Goal: Task Accomplishment & Management: Manage account settings

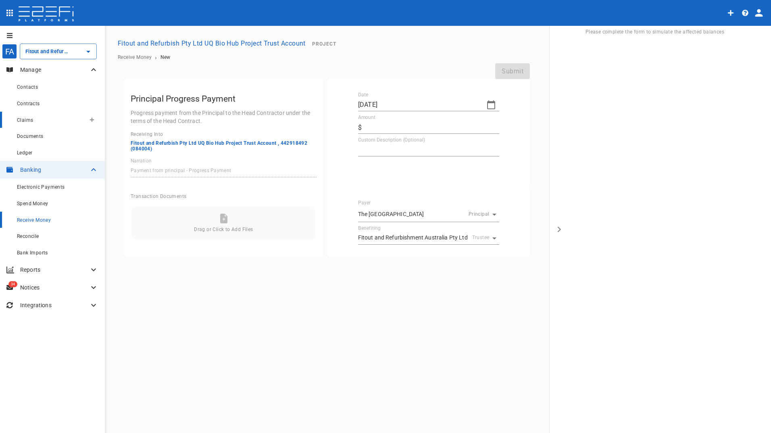
click at [27, 121] on span "Claims" at bounding box center [25, 120] width 16 height 6
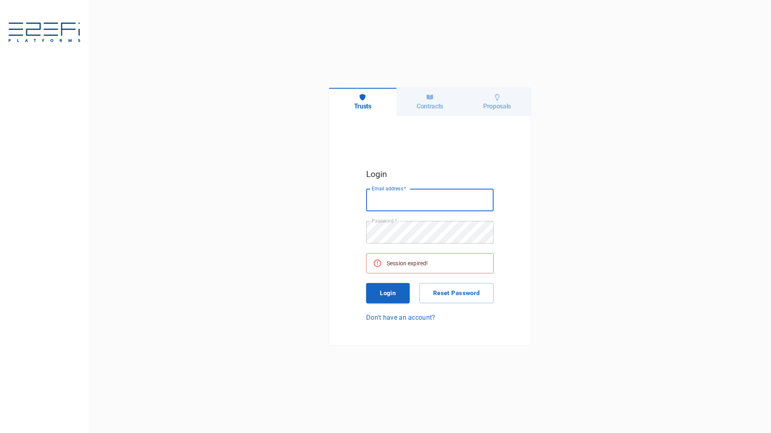
type input "[PERSON_NAME][EMAIL_ADDRESS][PERSON_NAME][DOMAIN_NAME]"
click at [395, 292] on button "Login" at bounding box center [388, 293] width 44 height 20
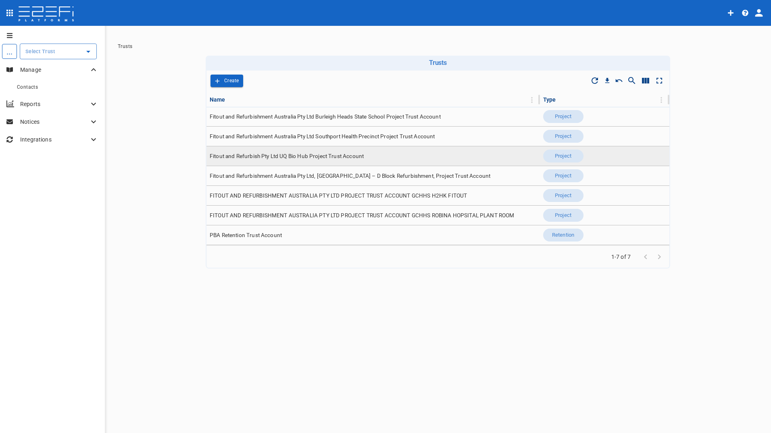
click at [333, 157] on span "Fitout and Refurbish Pty Ltd UQ Bio Hub Project Trust Account" at bounding box center [287, 156] width 154 height 8
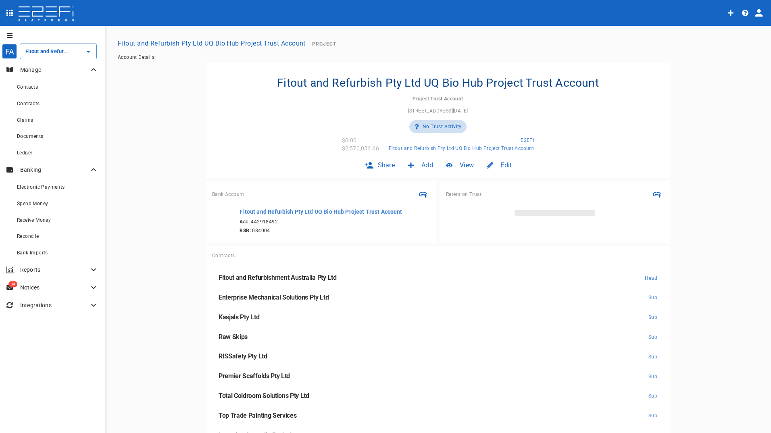
type input "Fitout and Refurbish Pty Ltd UQ Bio Hub Project Trust Account"
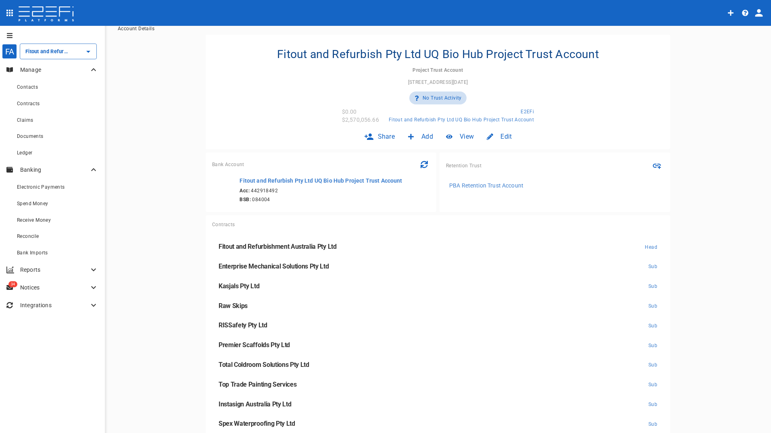
scroll to position [40, 0]
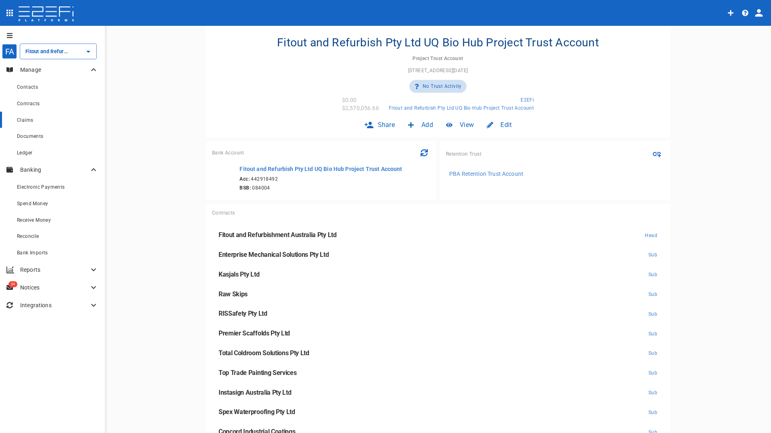
click at [26, 117] on span "Claims" at bounding box center [25, 120] width 16 height 6
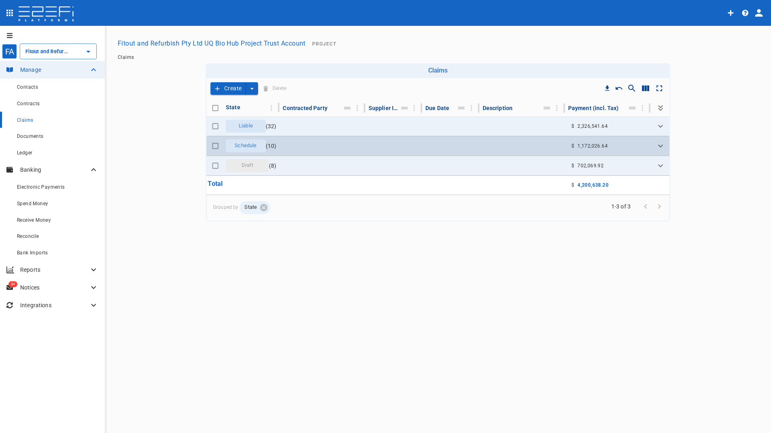
click at [246, 147] on span "Schedule" at bounding box center [245, 146] width 31 height 8
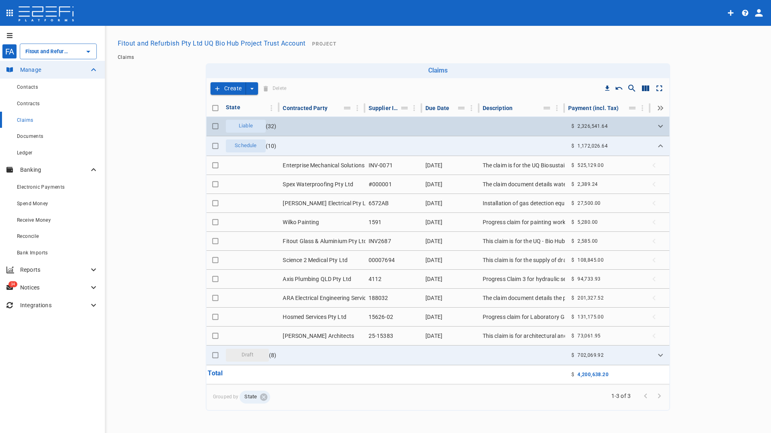
click at [236, 127] on span "Liable" at bounding box center [246, 126] width 24 height 8
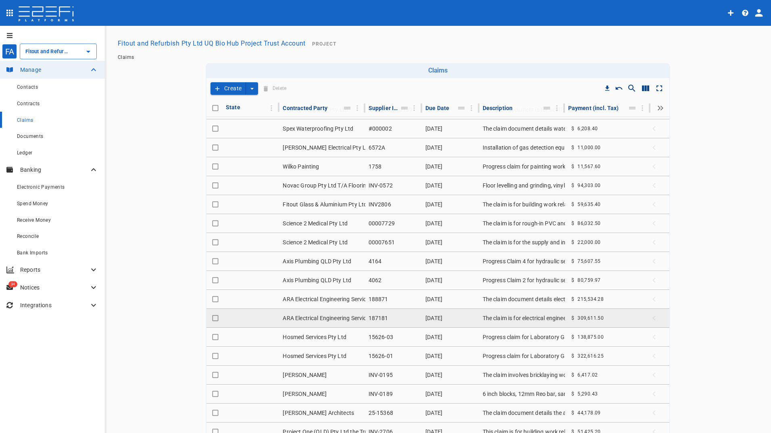
scroll to position [242, 0]
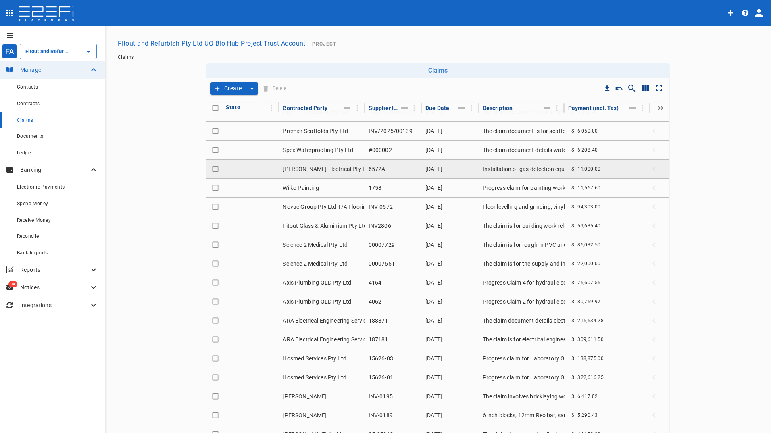
click at [307, 169] on td "[PERSON_NAME] Electrical Pty Ltd" at bounding box center [321, 169] width 85 height 19
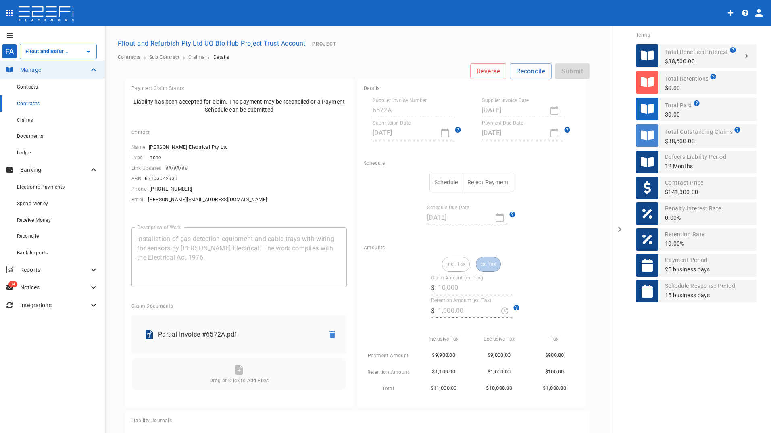
click at [435, 181] on button "Schedule" at bounding box center [445, 183] width 33 height 20
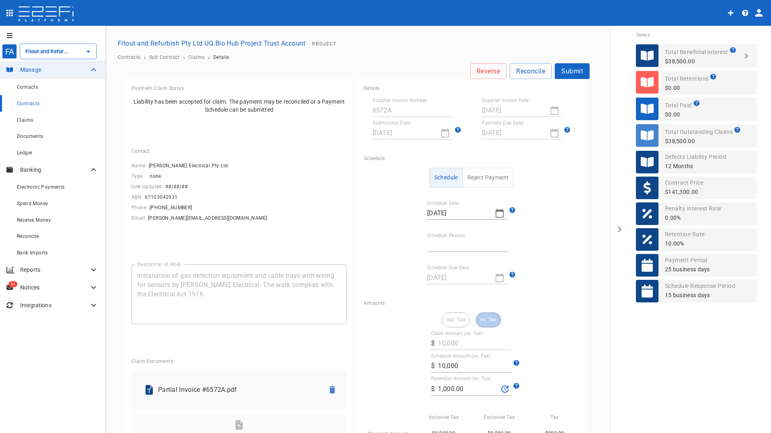
click at [476, 245] on input "Schedule Reason" at bounding box center [467, 245] width 81 height 13
type input "Retention retained"
click at [576, 71] on button "Submit" at bounding box center [572, 71] width 35 height 16
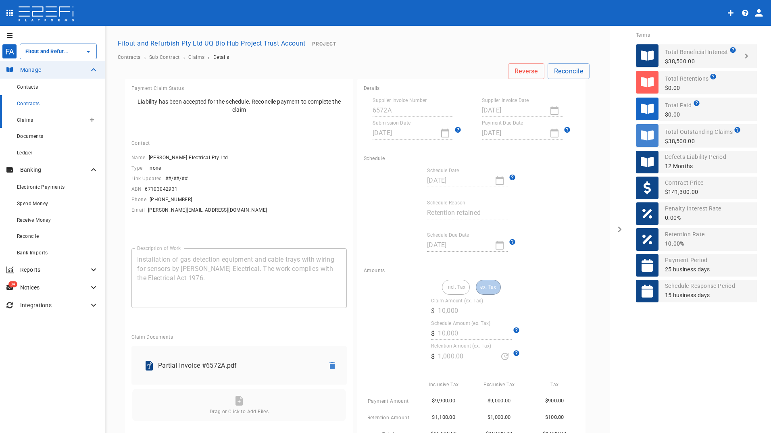
click at [27, 122] on span "Claims" at bounding box center [25, 120] width 16 height 6
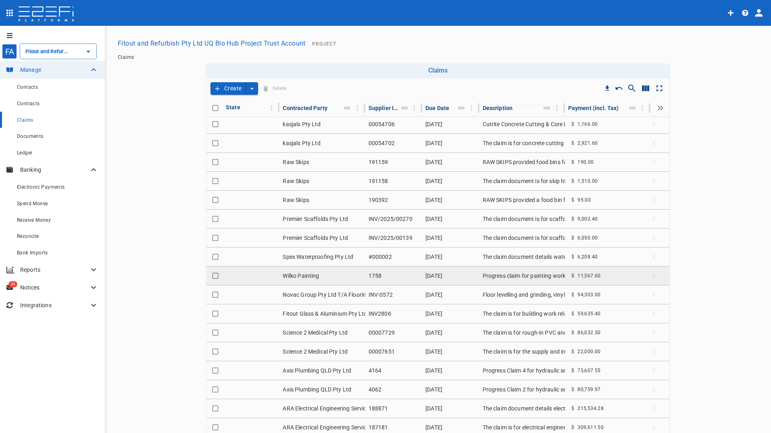
scroll to position [202, 0]
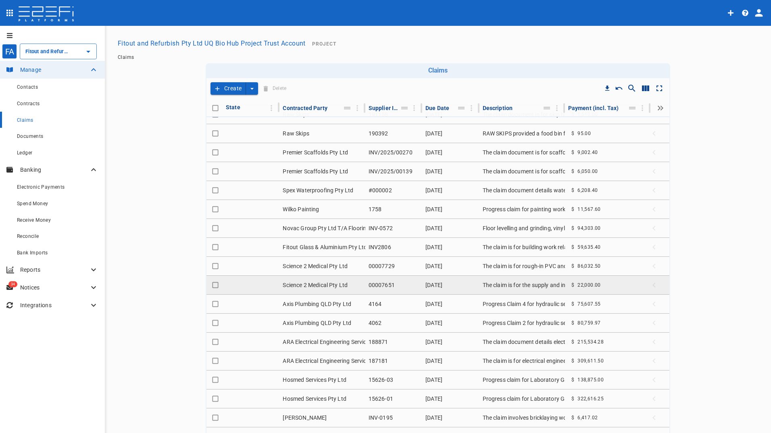
click at [330, 285] on td "Science 2 Medical Pty Ltd" at bounding box center [321, 285] width 85 height 19
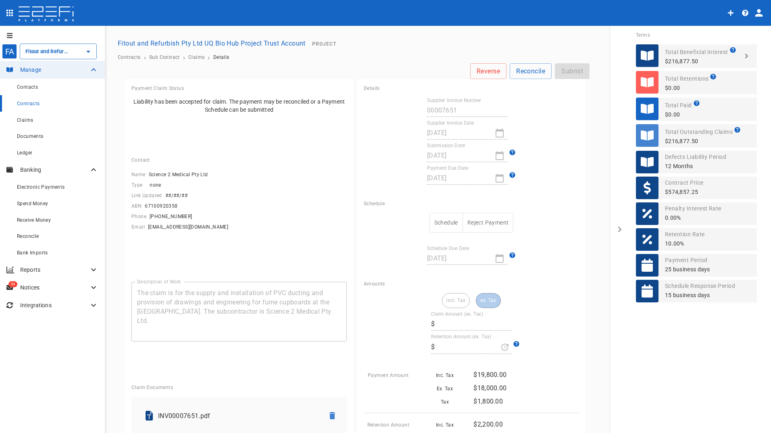
type input "20,000"
type input "2,000.00"
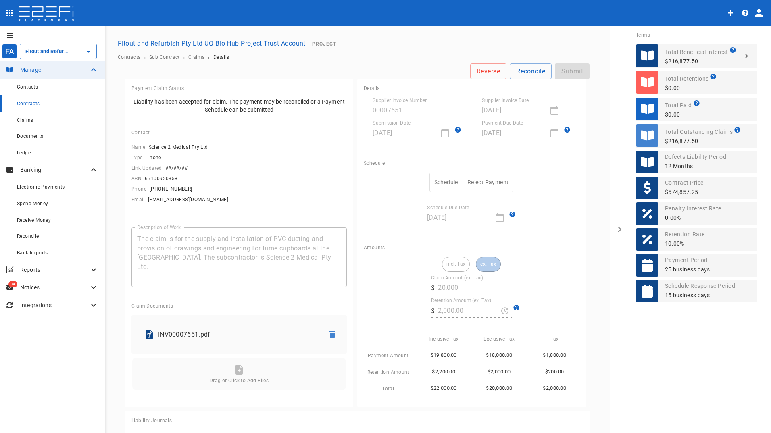
click at [439, 180] on button "Schedule" at bounding box center [445, 183] width 33 height 20
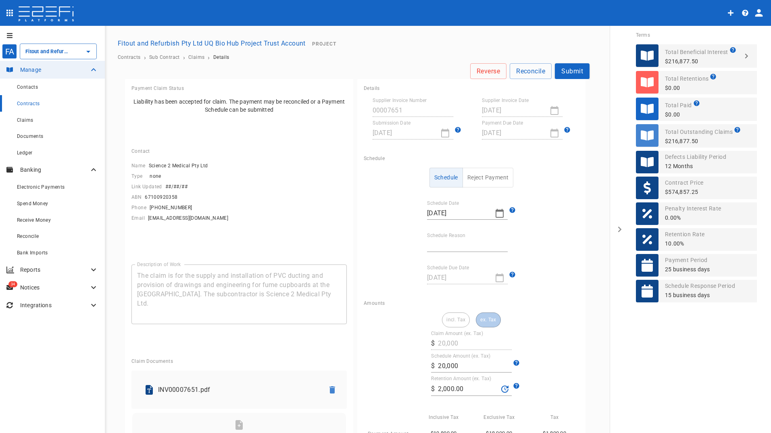
click at [452, 241] on input "Schedule Reason" at bounding box center [467, 245] width 81 height 13
type input "Retention retained"
click at [564, 71] on button "Submit" at bounding box center [572, 71] width 35 height 16
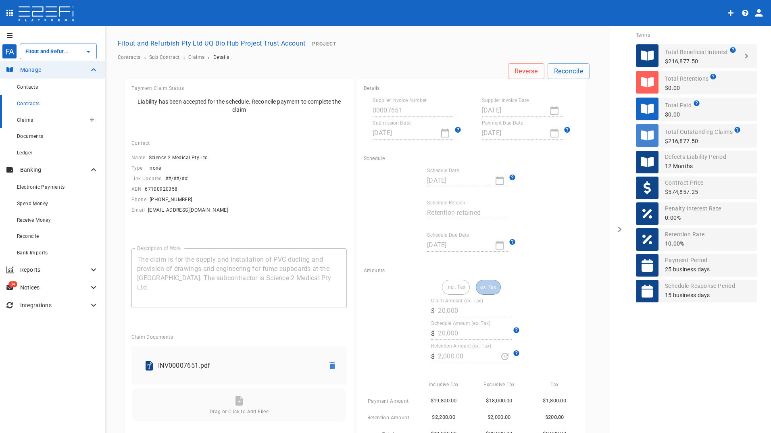
click at [29, 124] on div "Claims" at bounding box center [51, 120] width 69 height 10
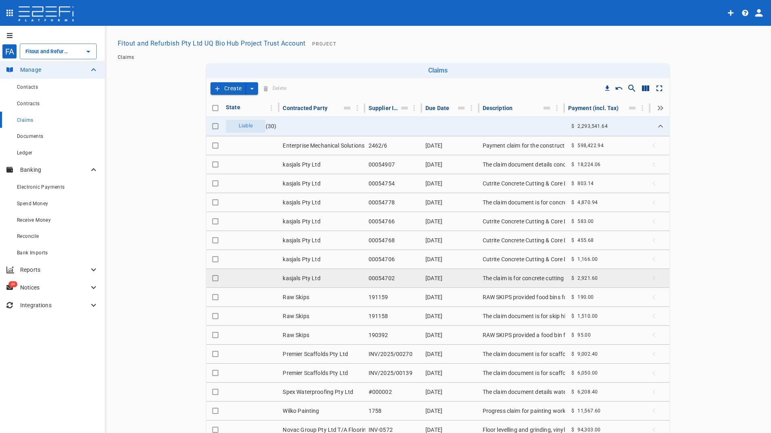
click at [377, 279] on td "00054702" at bounding box center [393, 278] width 57 height 19
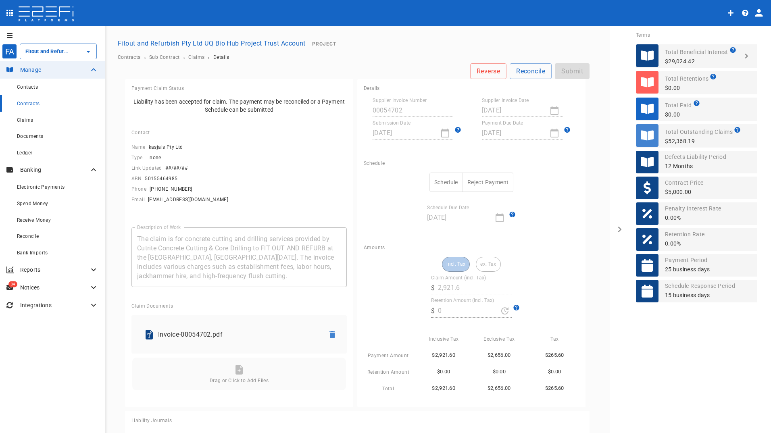
drag, startPoint x: 440, startPoint y: 182, endPoint x: 439, endPoint y: 192, distance: 10.6
click at [440, 182] on button "Schedule" at bounding box center [445, 183] width 33 height 20
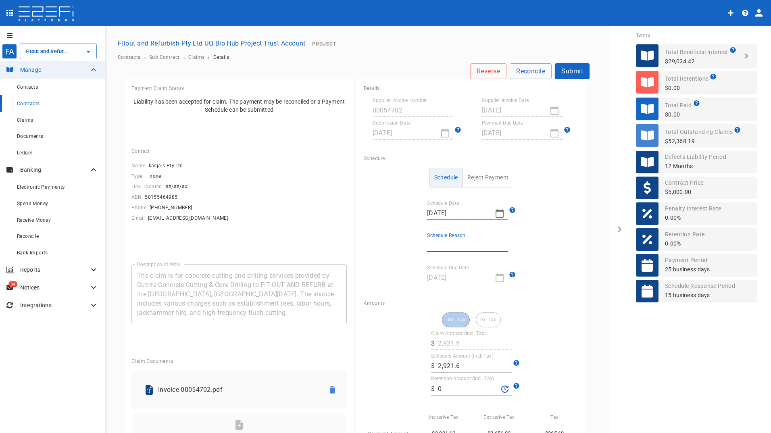
click at [445, 243] on input "Schedule Reason" at bounding box center [467, 245] width 81 height 13
type input "Retention retained"
click at [555, 304] on div "Amounts" at bounding box center [471, 303] width 215 height 6
click at [572, 70] on button "Submit" at bounding box center [572, 71] width 35 height 16
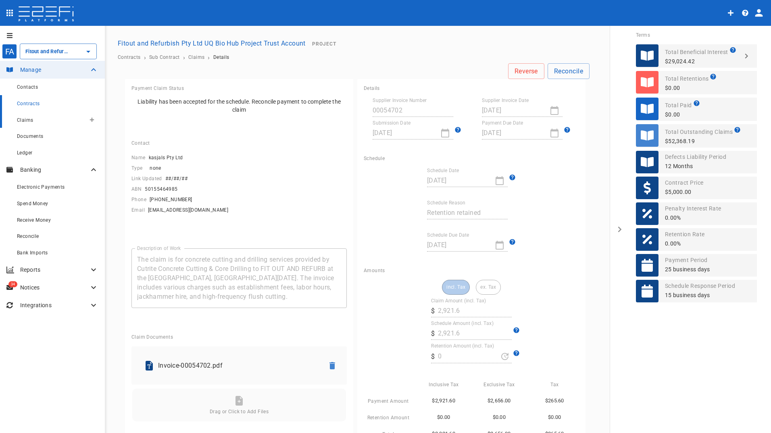
click at [29, 119] on span "Claims" at bounding box center [25, 120] width 16 height 6
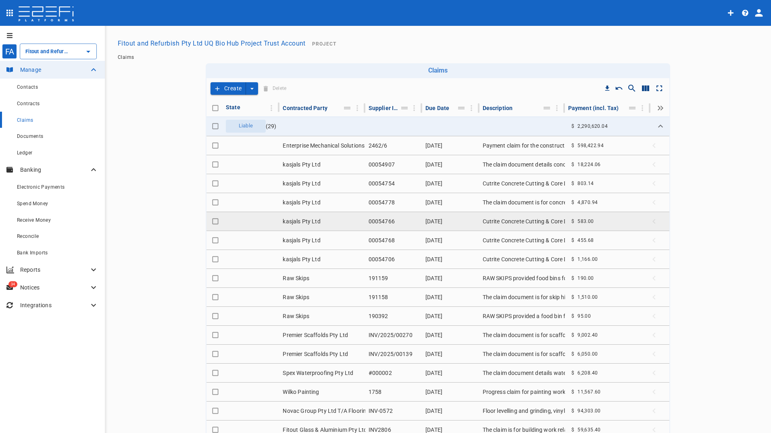
click at [377, 221] on td "00054766" at bounding box center [393, 221] width 57 height 19
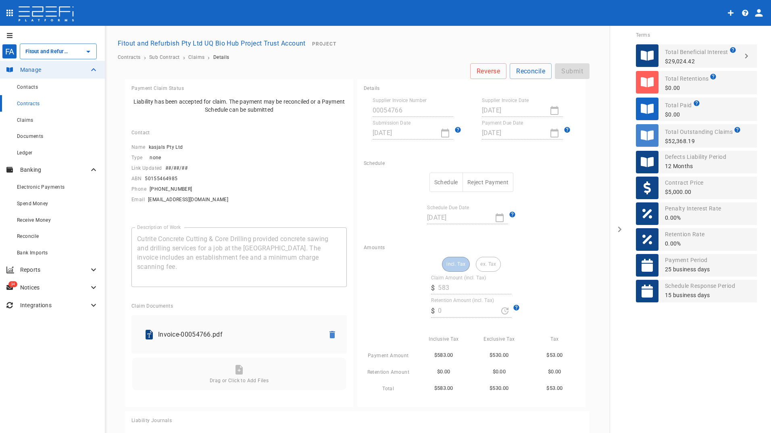
click at [435, 177] on button "Schedule" at bounding box center [445, 183] width 33 height 20
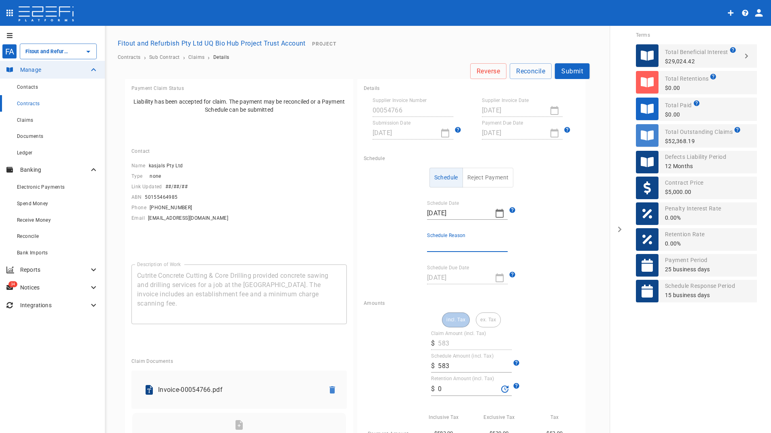
drag, startPoint x: 436, startPoint y: 240, endPoint x: 443, endPoint y: 248, distance: 10.0
click at [437, 241] on input "Schedule Reason" at bounding box center [467, 245] width 81 height 13
type input "Payment date"
click at [562, 71] on button "Submit" at bounding box center [572, 71] width 35 height 16
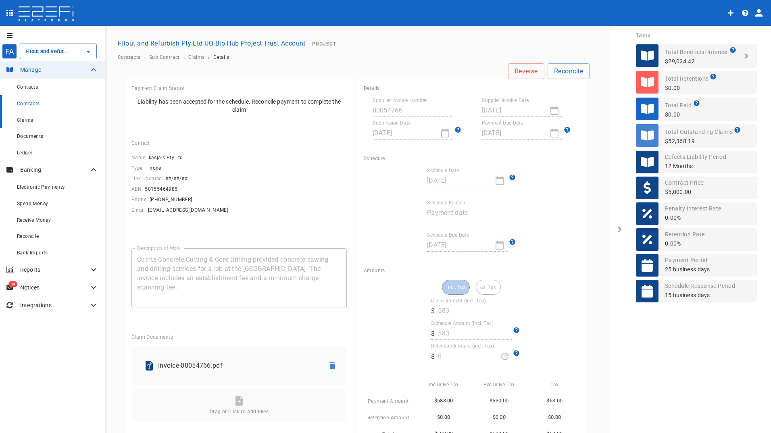
click at [29, 122] on span "Claims" at bounding box center [25, 120] width 16 height 6
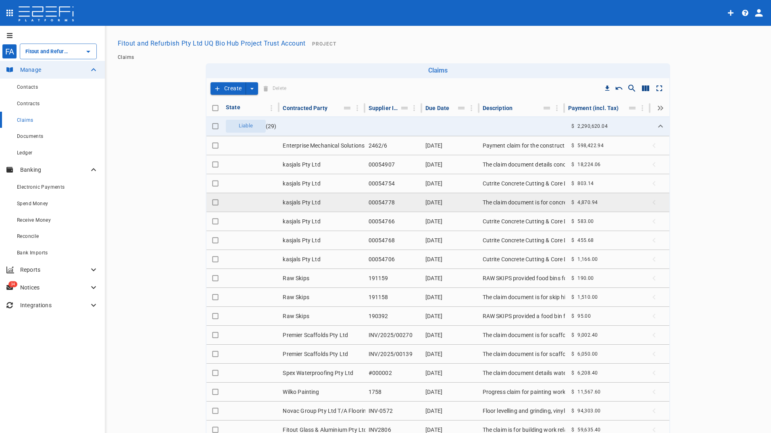
click at [530, 203] on td "The claim document is for concrete cutting and core drilling services provided …" at bounding box center [521, 202] width 85 height 19
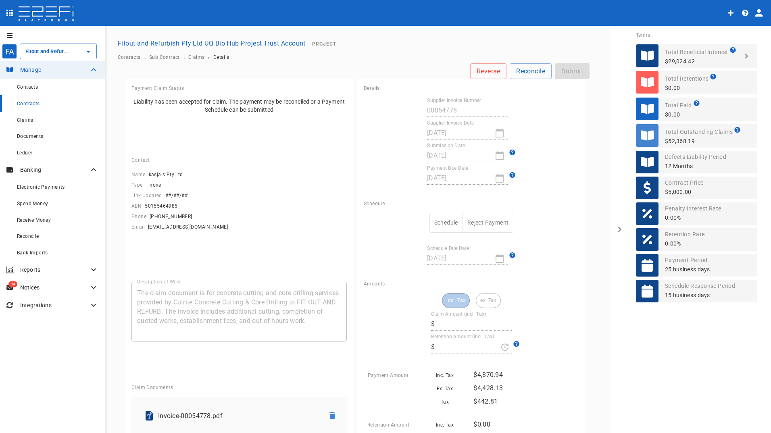
type input "4,870.94"
type input "0"
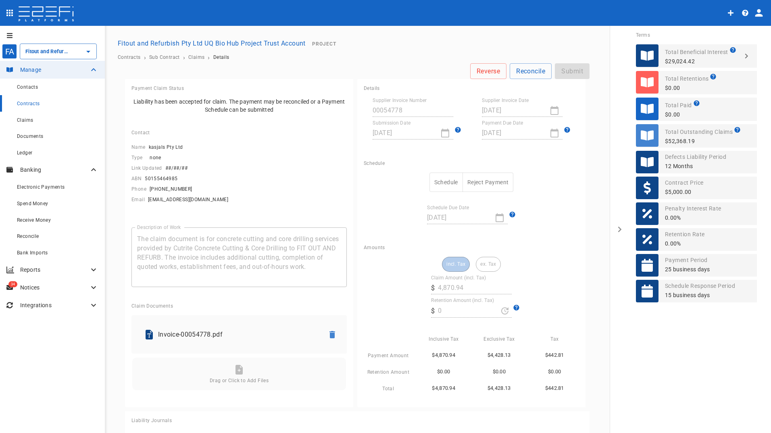
click at [442, 179] on button "Schedule" at bounding box center [445, 183] width 33 height 20
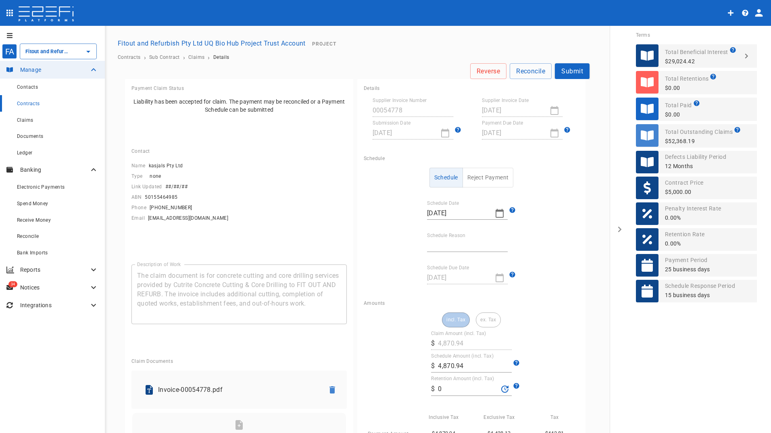
click at [446, 243] on input "Schedule Reason" at bounding box center [467, 245] width 81 height 13
type input "Payment date"
click at [565, 73] on button "Submit" at bounding box center [572, 71] width 35 height 16
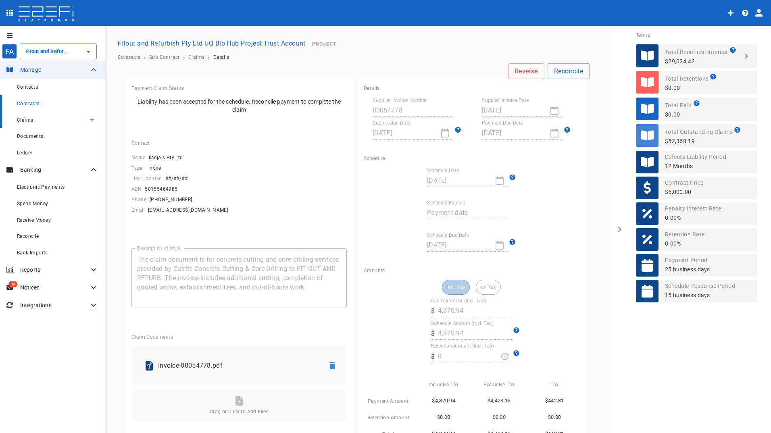
click at [22, 119] on span "Claims" at bounding box center [25, 120] width 16 height 6
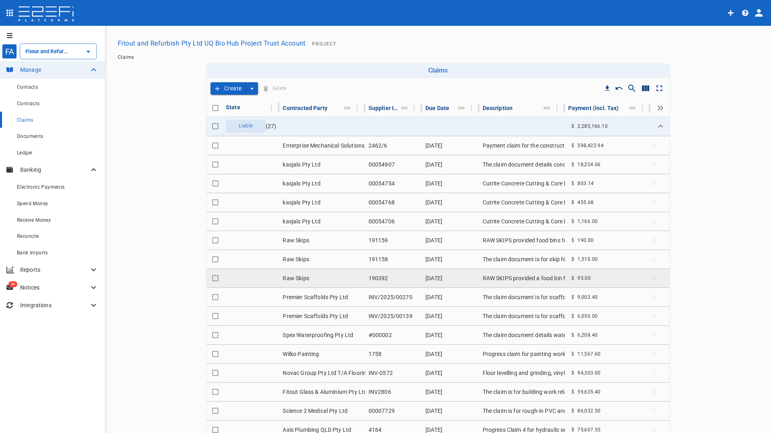
click at [494, 280] on td "RAW SKIPS provided a food bin for Fitout and Refurbishment [GEOGRAPHIC_DATA]. T…" at bounding box center [521, 278] width 85 height 19
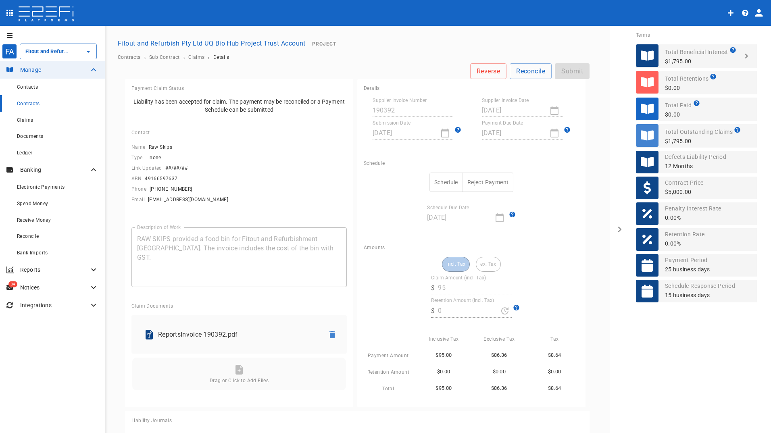
click at [444, 181] on button "Schedule" at bounding box center [445, 183] width 33 height 20
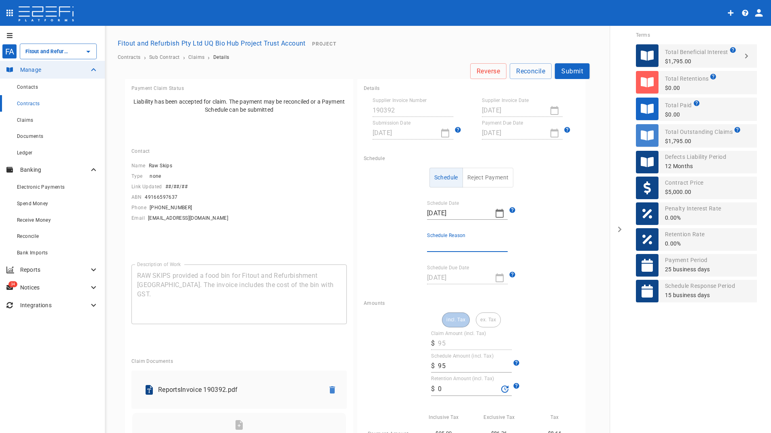
drag, startPoint x: 454, startPoint y: 243, endPoint x: 455, endPoint y: 249, distance: 6.1
click at [454, 243] on input "Schedule Reason" at bounding box center [467, 245] width 81 height 13
type input "Payment date"
click at [571, 69] on button "Submit" at bounding box center [572, 71] width 35 height 16
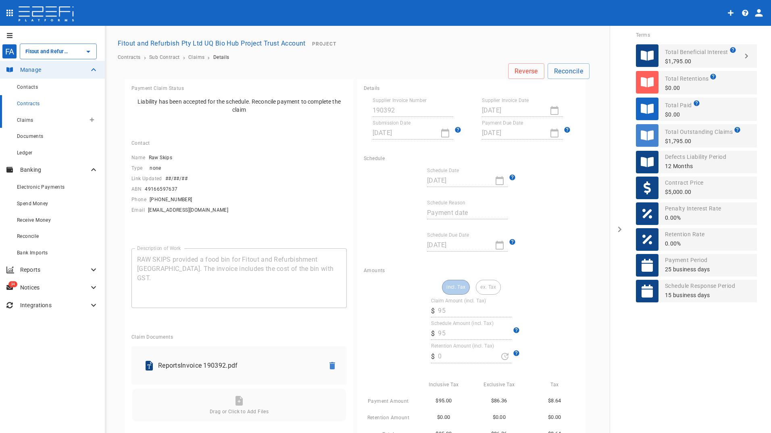
click at [27, 121] on span "Claims" at bounding box center [25, 120] width 16 height 6
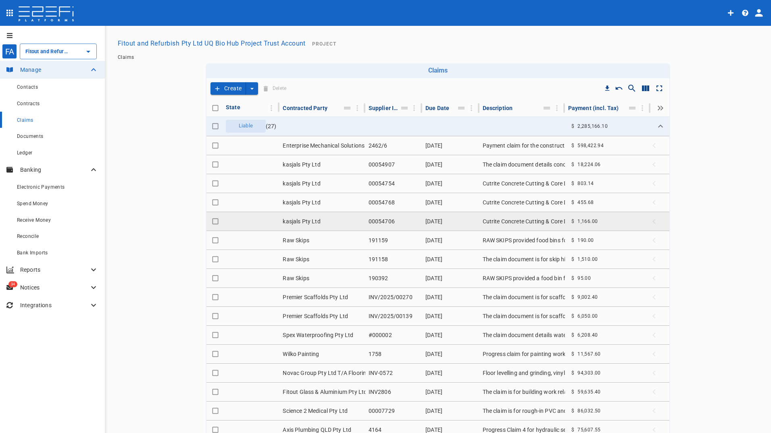
click at [579, 221] on span "1,166.00" at bounding box center [587, 221] width 20 height 6
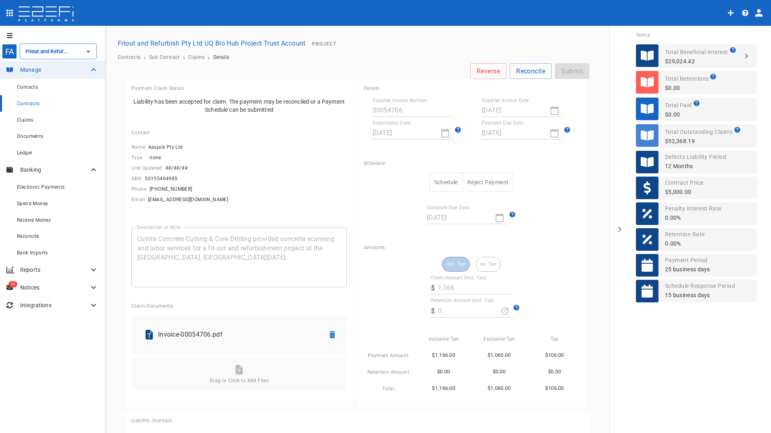
click at [436, 181] on button "Schedule" at bounding box center [445, 183] width 33 height 20
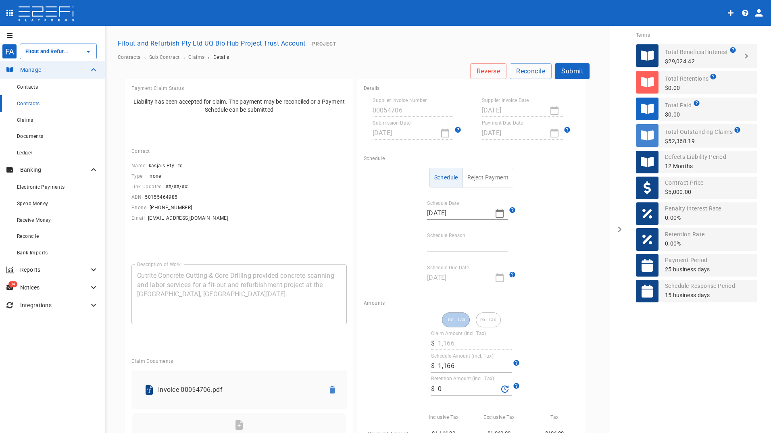
click at [446, 246] on input "Schedule Reason" at bounding box center [467, 245] width 81 height 13
type input "Payment date"
click at [568, 73] on button "Submit" at bounding box center [572, 71] width 35 height 16
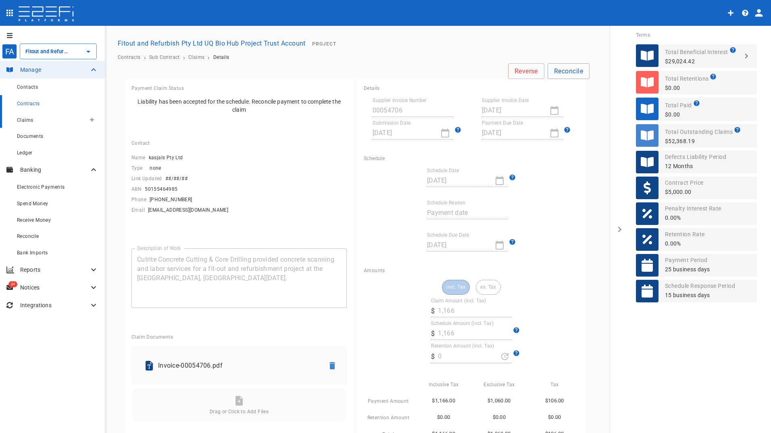
click at [31, 121] on span "Claims" at bounding box center [25, 120] width 16 height 6
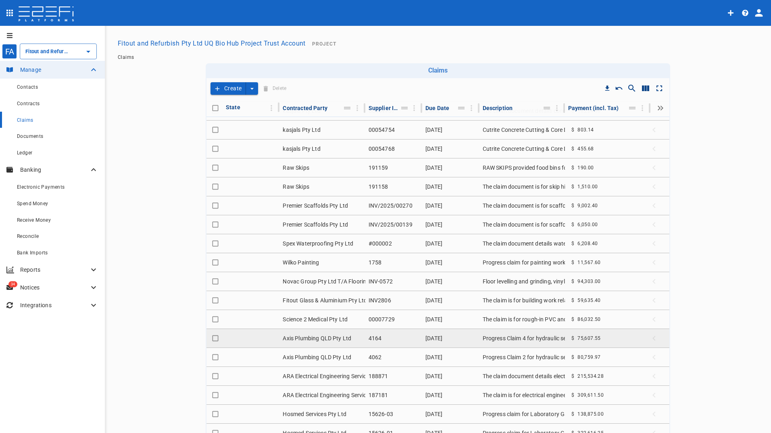
scroll to position [81, 0]
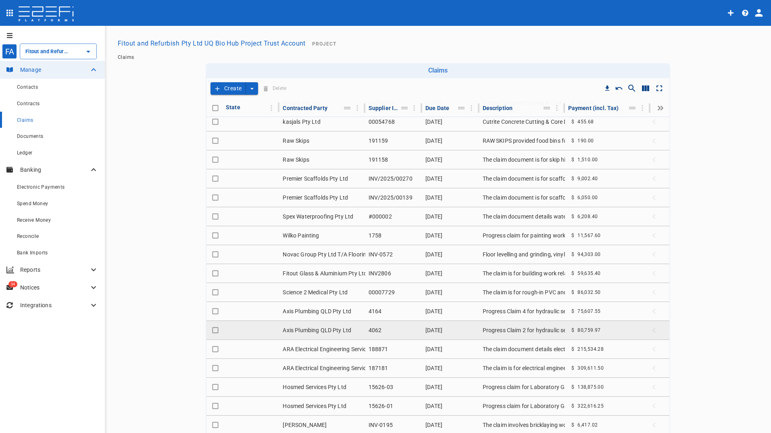
click at [444, 331] on td "[DATE]" at bounding box center [450, 330] width 57 height 19
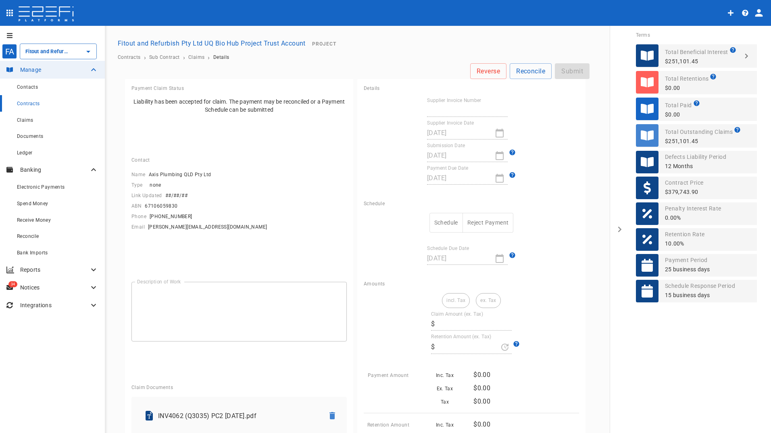
type textarea "Progress Claim 2 for hydraulic services provided by Axis Plumbing QLD Pty Ltd t…"
type input "4062"
type input "[DATE]"
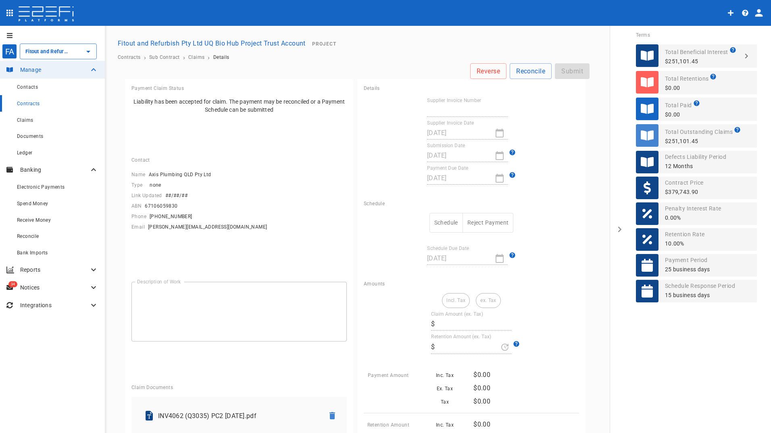
type input "[DATE]"
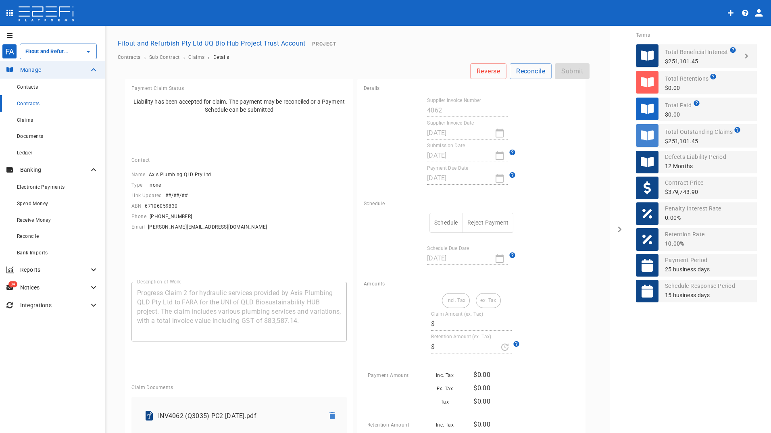
type input "73,418.15"
type input "7,341.81"
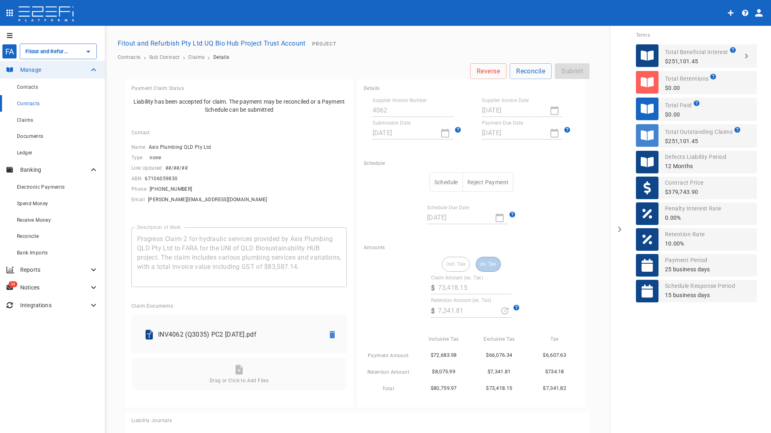
click at [445, 180] on button "Schedule" at bounding box center [445, 183] width 33 height 20
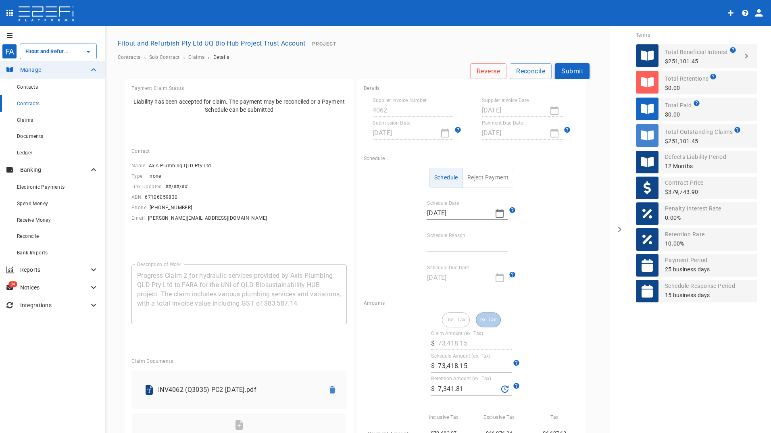
click at [566, 72] on button "Submit" at bounding box center [572, 71] width 35 height 16
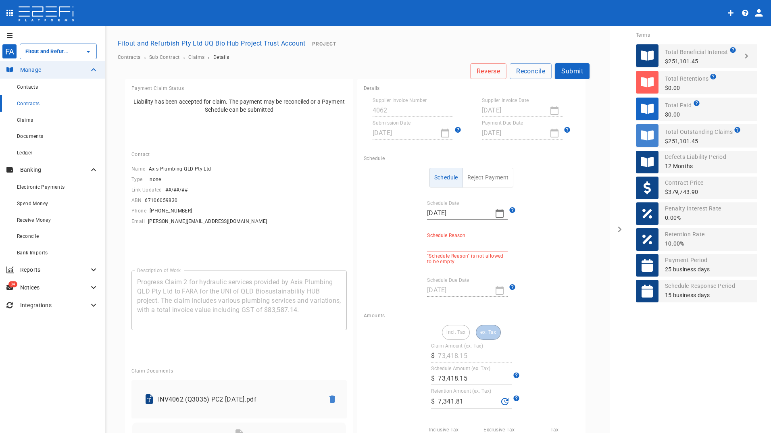
drag, startPoint x: 439, startPoint y: 241, endPoint x: 445, endPoint y: 249, distance: 10.0
click at [439, 241] on input "Schedule Reason" at bounding box center [467, 245] width 81 height 13
type input "Payment date"
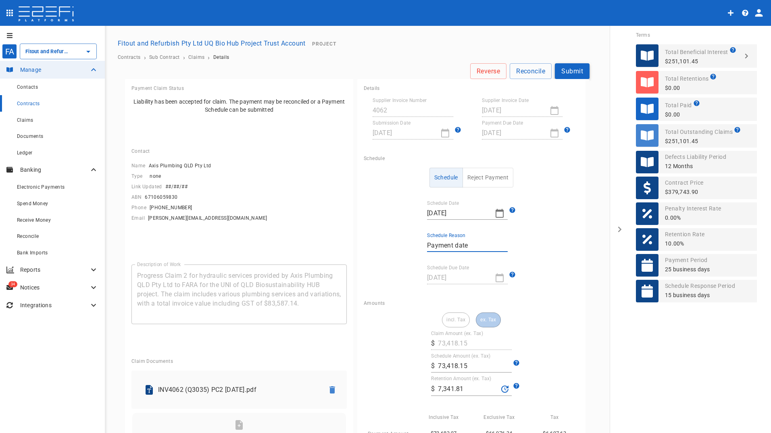
click at [566, 71] on button "Submit" at bounding box center [572, 71] width 35 height 16
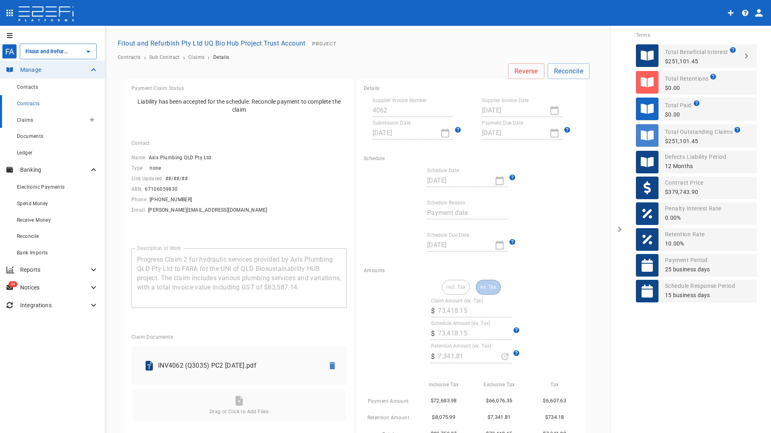
click at [22, 121] on span "Claims" at bounding box center [25, 120] width 16 height 6
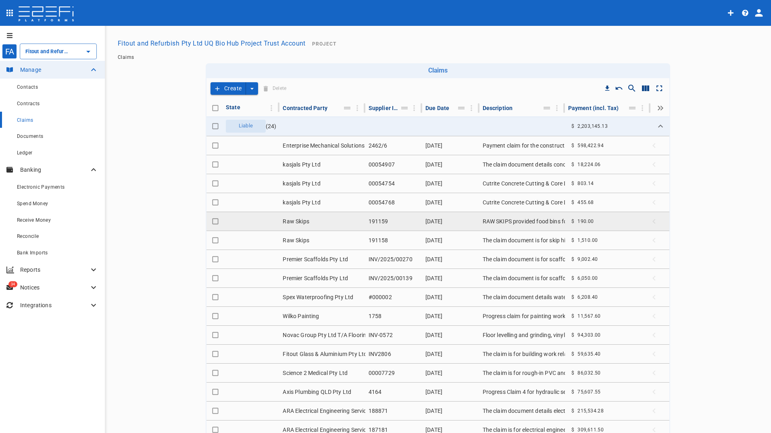
click at [532, 220] on td "RAW SKIPS provided food bins for a construction project at Staff House Rd [PERS…" at bounding box center [521, 221] width 85 height 19
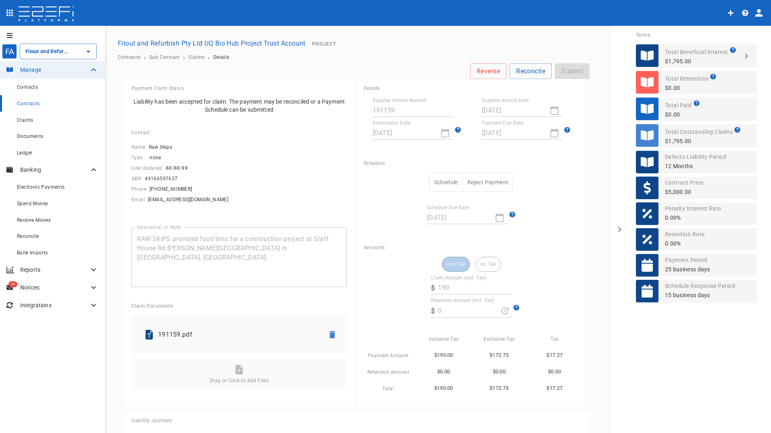
click at [438, 175] on button "Schedule" at bounding box center [445, 183] width 33 height 20
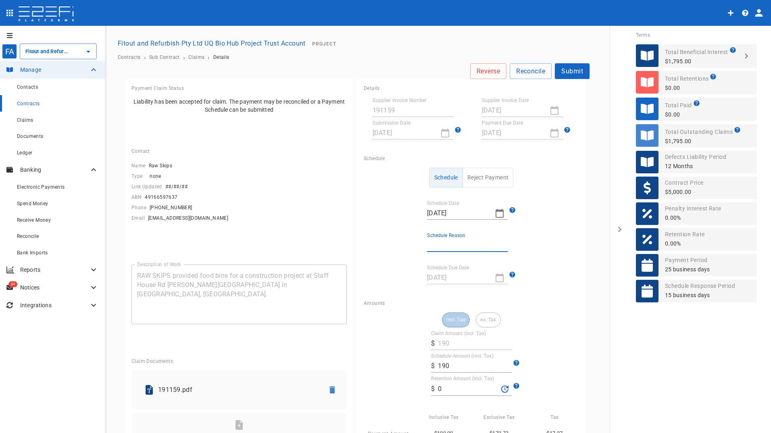
click at [444, 243] on input "Schedule Reason" at bounding box center [467, 245] width 81 height 13
type input "Payment date"
click at [566, 70] on button "Submit" at bounding box center [572, 71] width 35 height 16
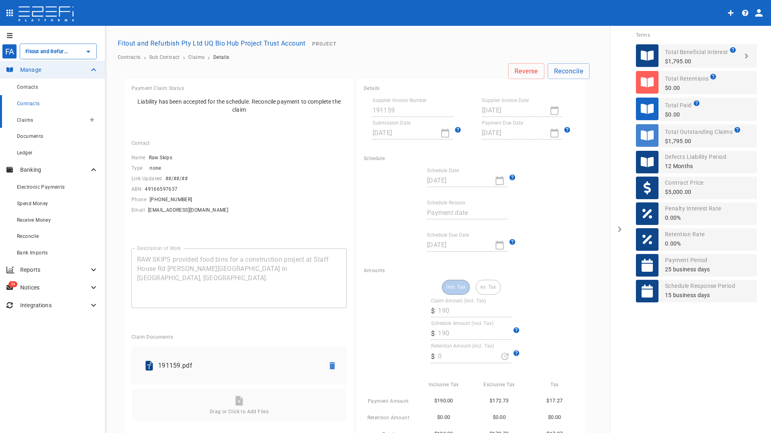
click at [31, 120] on span "Claims" at bounding box center [25, 120] width 16 height 6
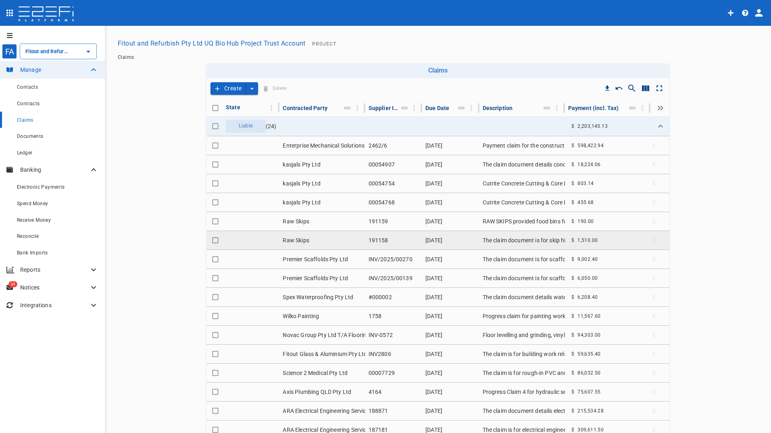
click at [497, 241] on td "The claim document is for skip hire services provided by RAW SKIPS to FITOUT AN…" at bounding box center [521, 240] width 85 height 19
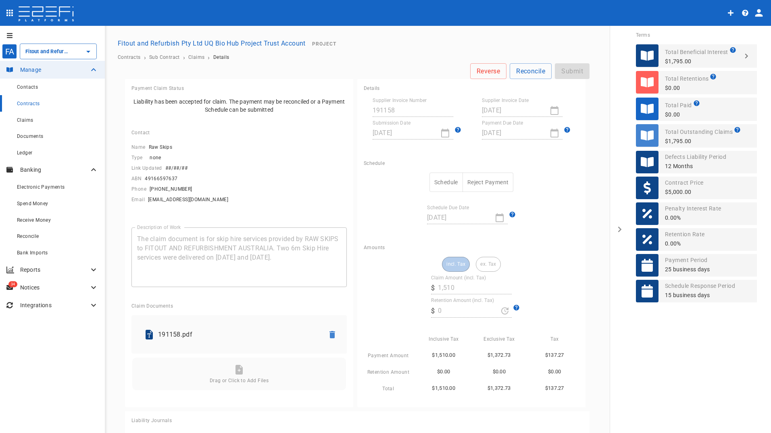
drag, startPoint x: 441, startPoint y: 174, endPoint x: 441, endPoint y: 180, distance: 6.1
click at [441, 176] on button "Schedule" at bounding box center [445, 183] width 33 height 20
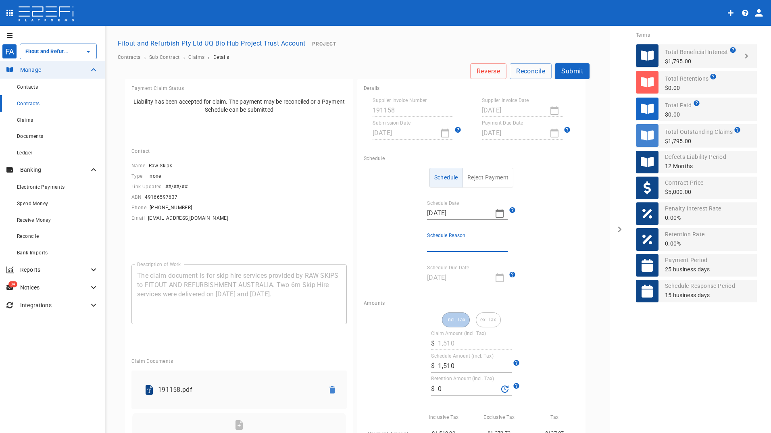
click at [451, 243] on input "Schedule Reason" at bounding box center [467, 245] width 81 height 13
type input "Payment date"
click at [576, 70] on button "Submit" at bounding box center [572, 71] width 35 height 16
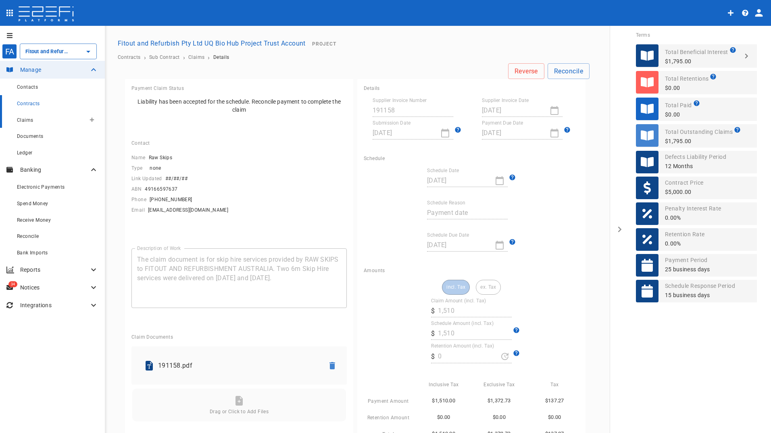
click at [24, 120] on span "Claims" at bounding box center [25, 120] width 16 height 6
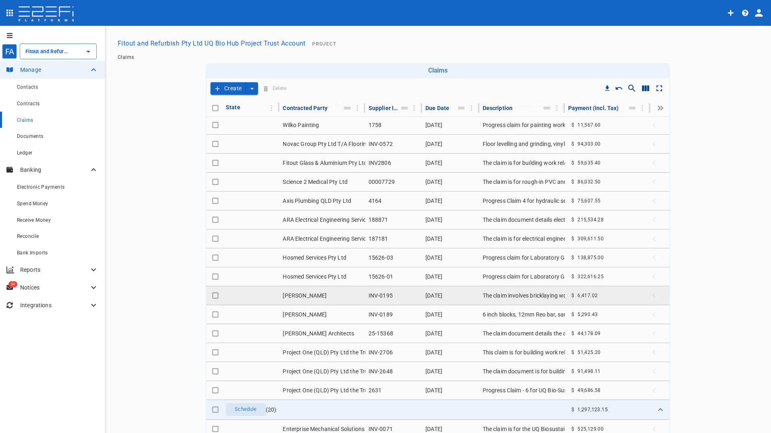
scroll to position [161, 0]
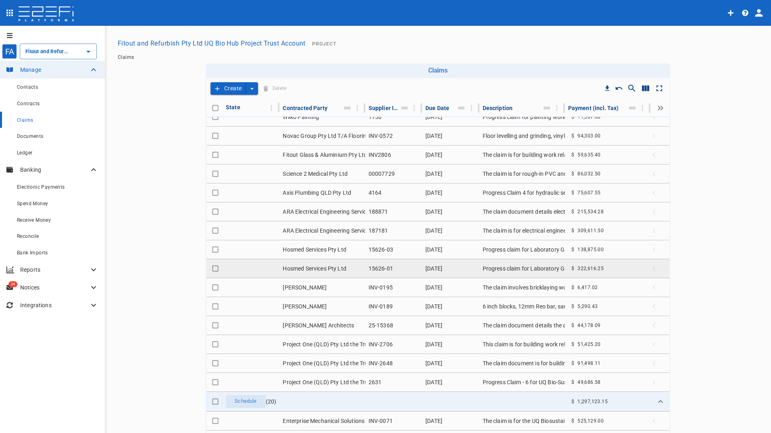
click at [494, 264] on td "Progress claim for Laboratory Gases Installation under Project UQ ANL BioSustai…" at bounding box center [521, 268] width 85 height 19
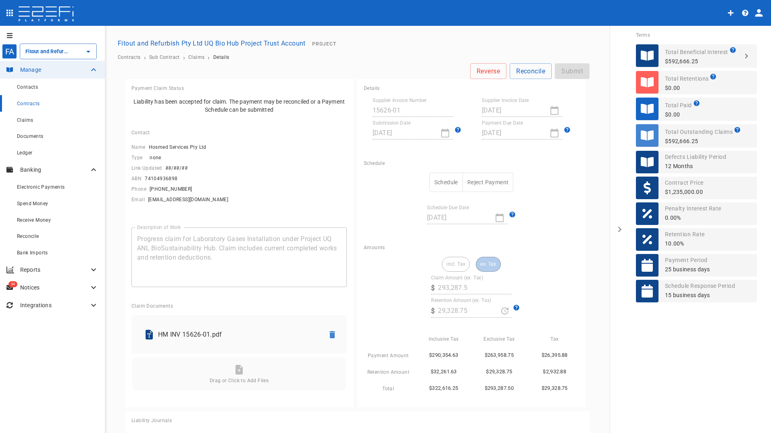
click at [439, 177] on button "Schedule" at bounding box center [445, 183] width 33 height 20
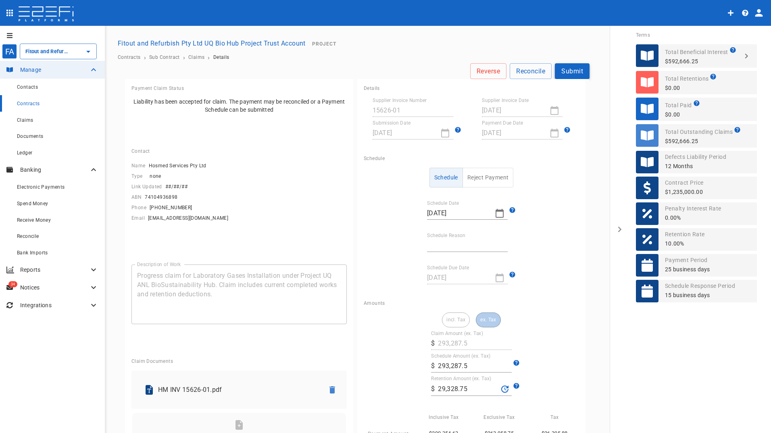
click at [567, 72] on button "Submit" at bounding box center [572, 71] width 35 height 16
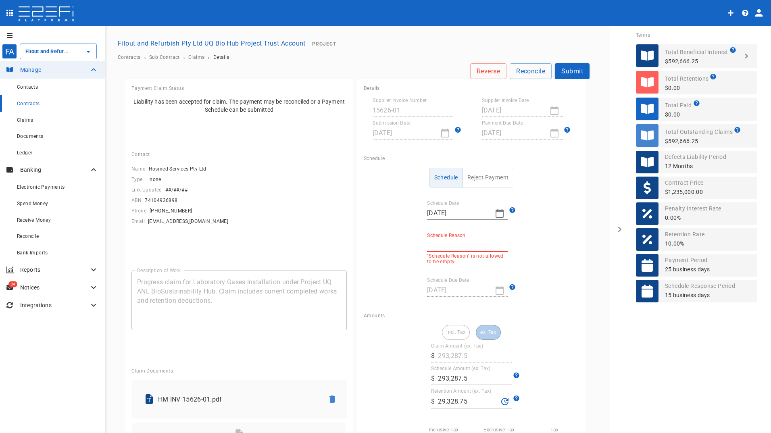
click at [456, 240] on input "Schedule Reason" at bounding box center [467, 245] width 81 height 13
type input "Payment date"
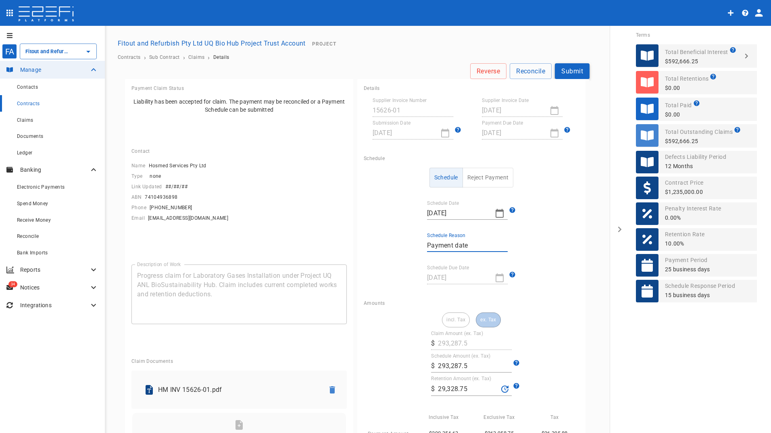
click at [569, 67] on button "Submit" at bounding box center [572, 71] width 35 height 16
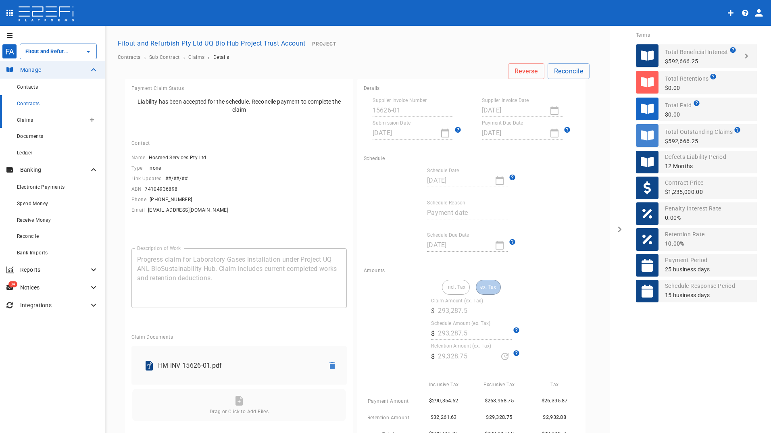
click at [24, 118] on span "Claims" at bounding box center [25, 120] width 16 height 6
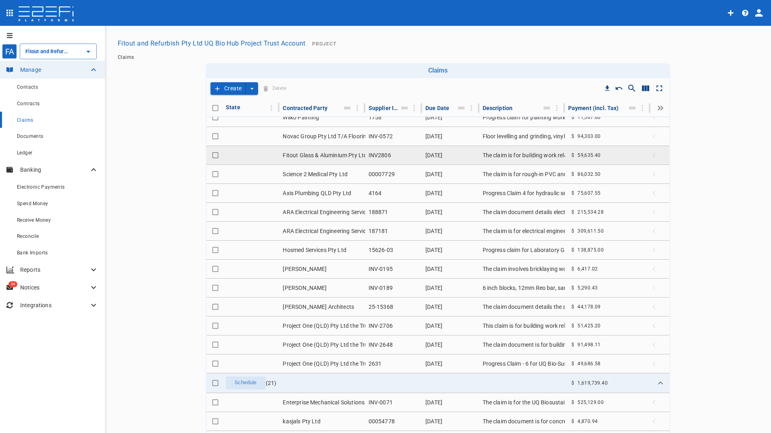
scroll to position [161, 0]
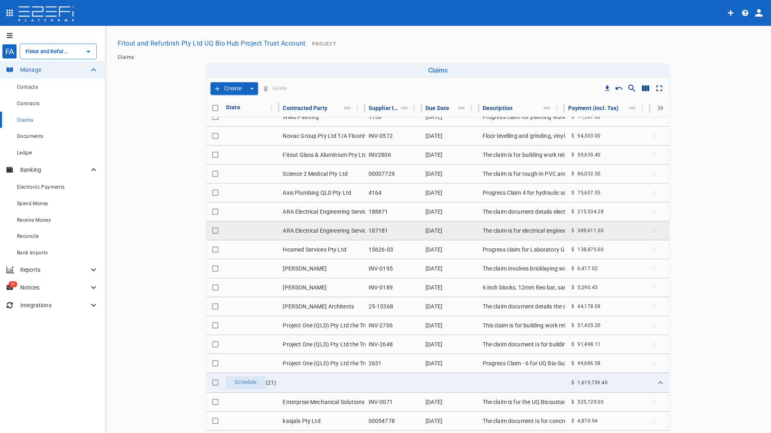
click at [369, 229] on td "187181" at bounding box center [393, 230] width 57 height 19
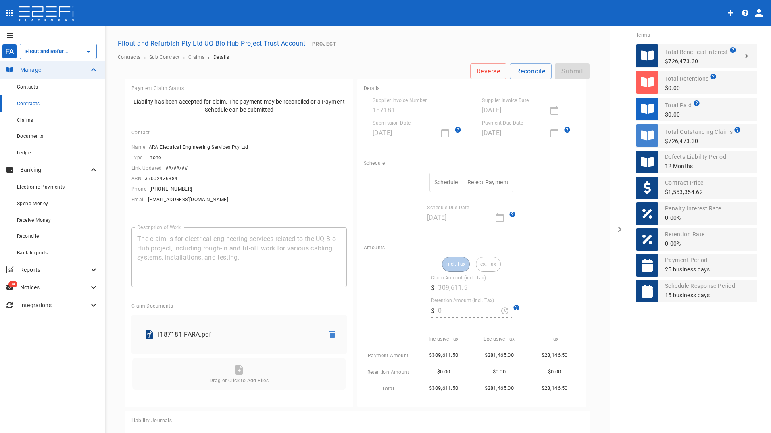
click at [442, 179] on button "Schedule" at bounding box center [445, 183] width 33 height 20
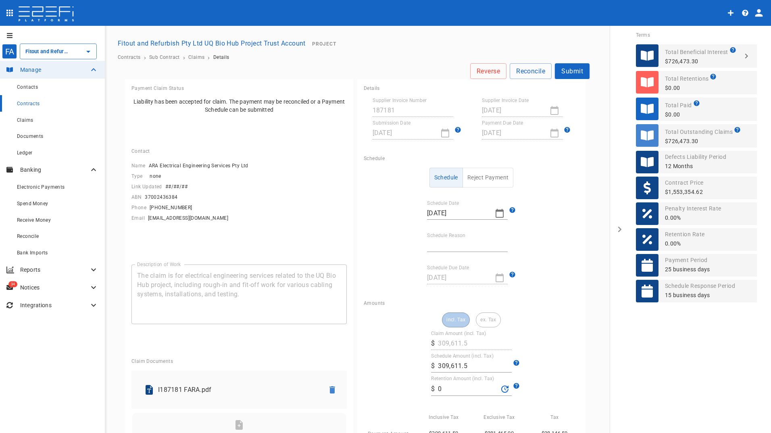
click at [443, 245] on input "Schedule Reason" at bounding box center [467, 245] width 81 height 13
type input "Payment date"
click at [568, 70] on button "Submit" at bounding box center [572, 71] width 35 height 16
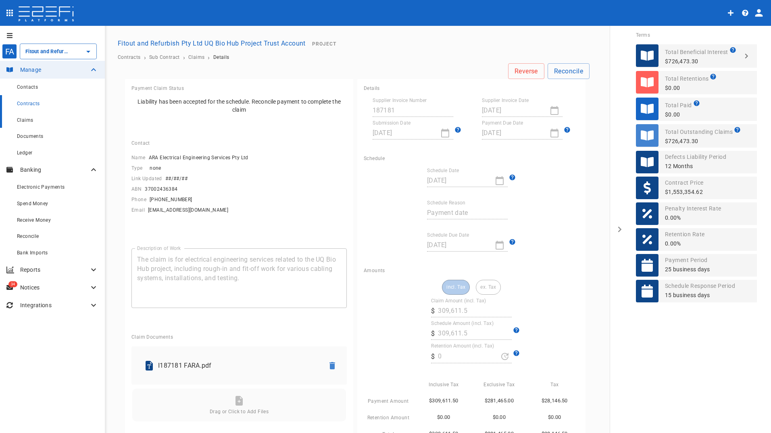
click at [26, 118] on span "Claims" at bounding box center [25, 120] width 16 height 6
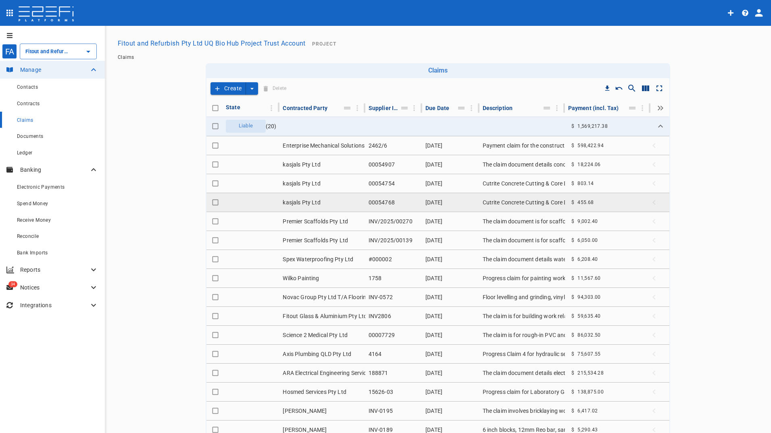
click at [430, 203] on td "[DATE]" at bounding box center [450, 202] width 57 height 19
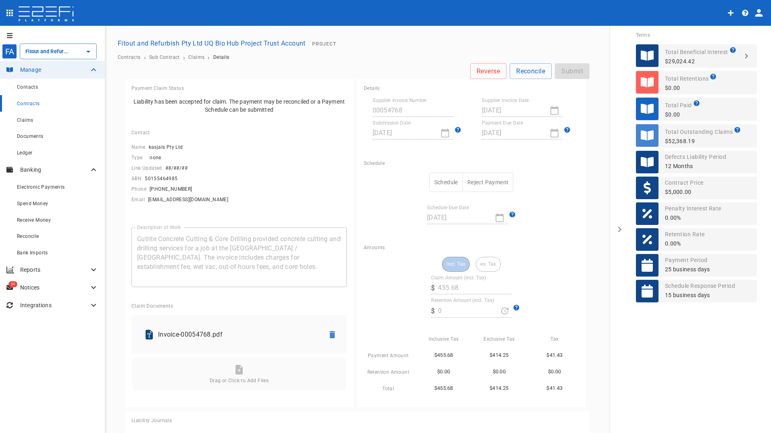
click at [445, 182] on button "Schedule" at bounding box center [445, 183] width 33 height 20
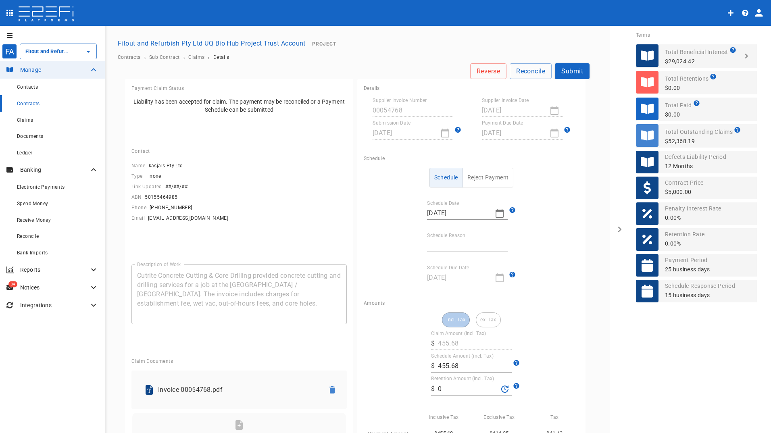
click at [445, 246] on input "Schedule Reason" at bounding box center [467, 245] width 81 height 13
type input "Payment date"
click at [575, 74] on button "Submit" at bounding box center [572, 71] width 35 height 16
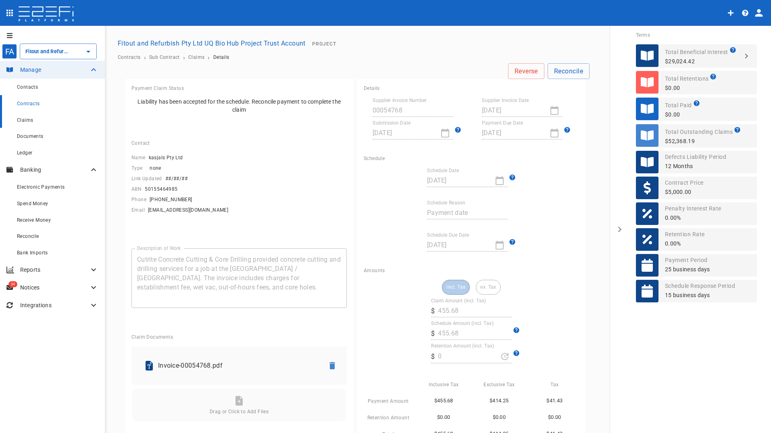
click at [26, 119] on span "Claims" at bounding box center [25, 120] width 16 height 6
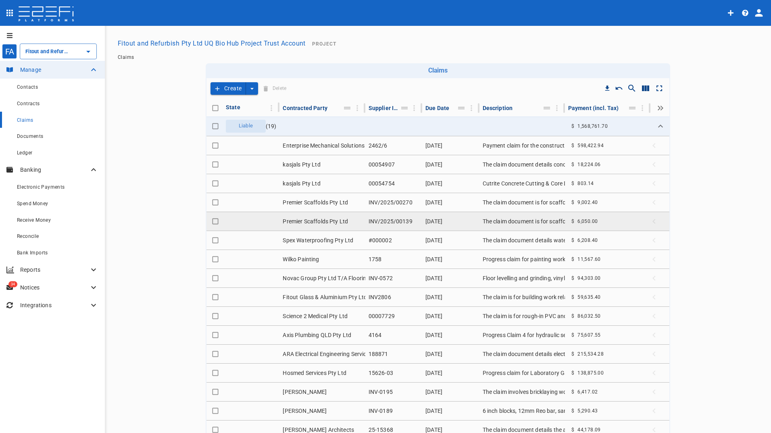
click at [442, 220] on td "[DATE]" at bounding box center [450, 221] width 57 height 19
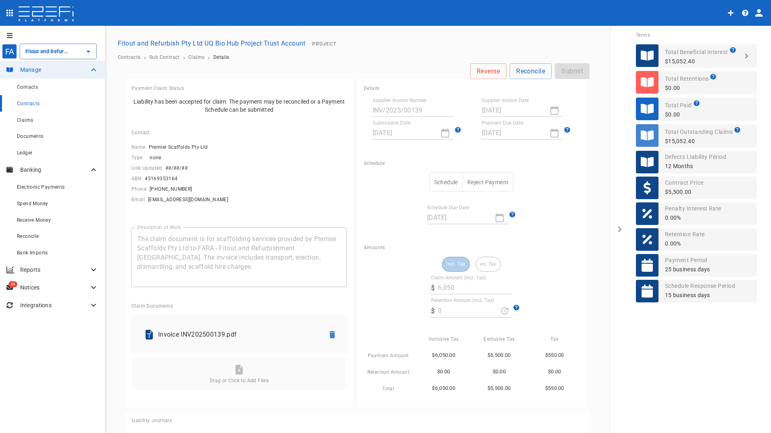
click at [437, 178] on button "Schedule" at bounding box center [445, 183] width 33 height 20
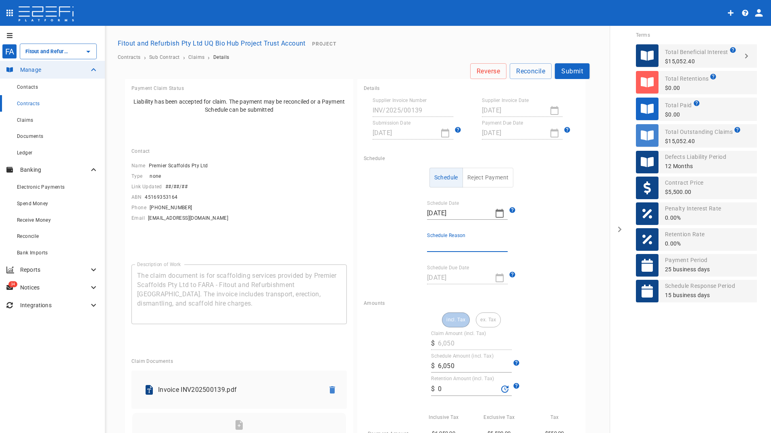
click at [444, 245] on input "Schedule Reason" at bounding box center [467, 245] width 81 height 13
type input "Payment date"
click at [569, 70] on button "Submit" at bounding box center [572, 71] width 35 height 16
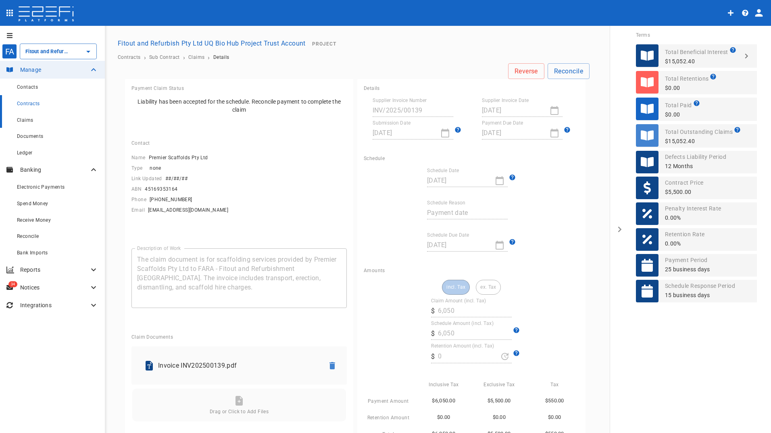
click at [24, 120] on span "Claims" at bounding box center [25, 120] width 16 height 6
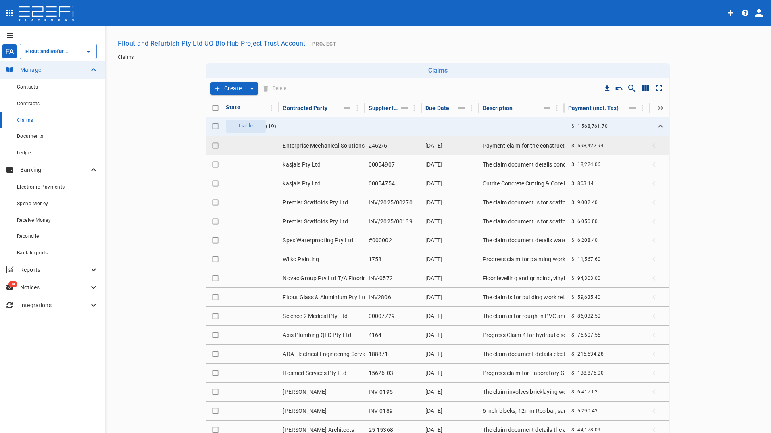
click at [577, 143] on span "598,422.94" at bounding box center [590, 146] width 26 height 6
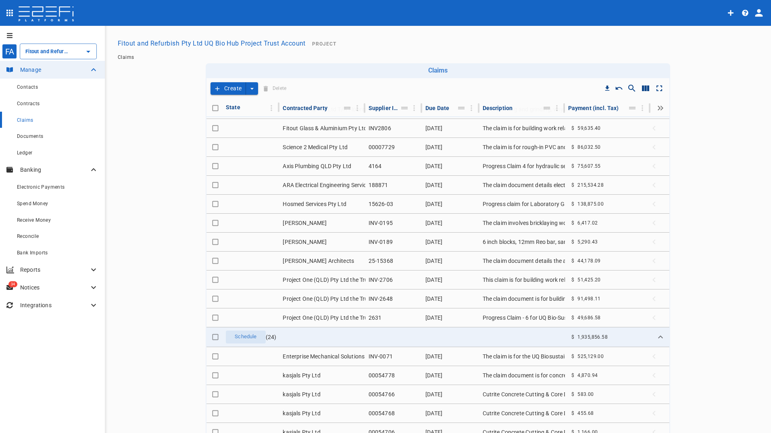
scroll to position [142, 0]
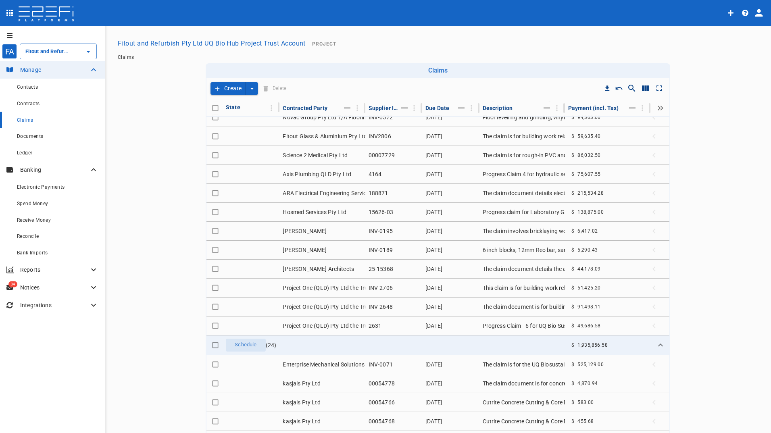
click at [223, 89] on button "Create" at bounding box center [227, 88] width 35 height 12
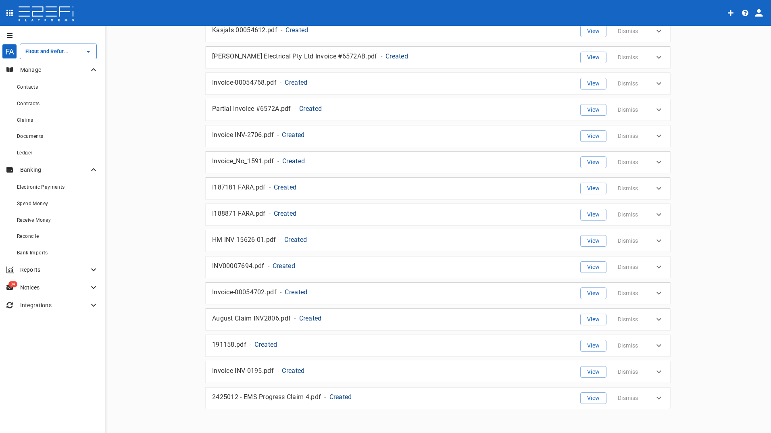
scroll to position [1086, 0]
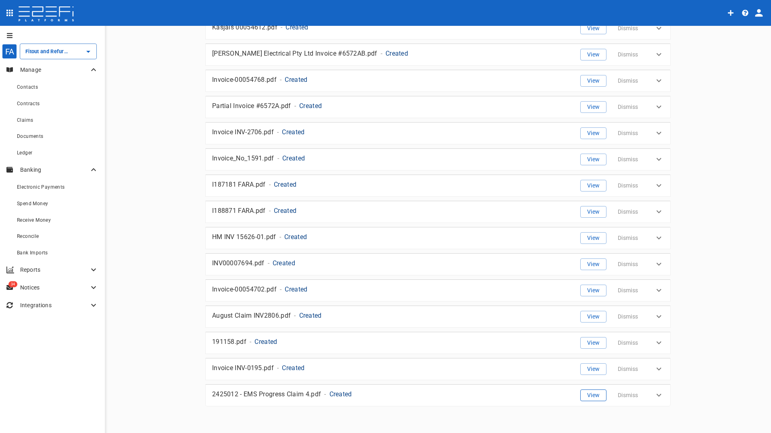
click at [584, 394] on button "View" at bounding box center [593, 395] width 26 height 12
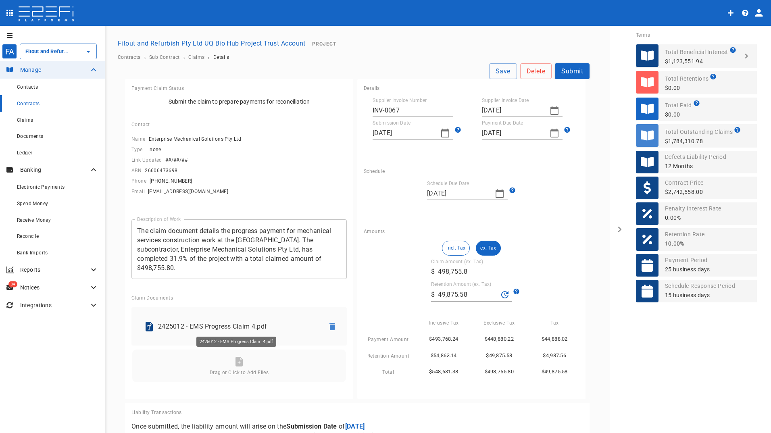
click at [202, 326] on p "2425012 - EMS Progress Claim 4.pdf" at bounding box center [238, 326] width 160 height 9
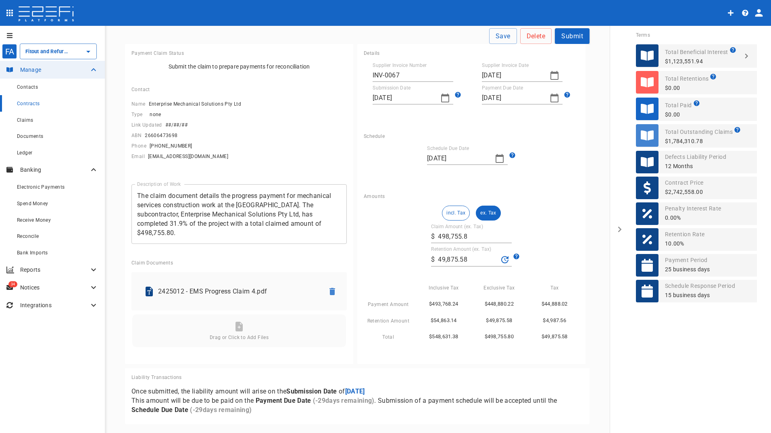
click at [564, 37] on button "Submit" at bounding box center [572, 36] width 35 height 16
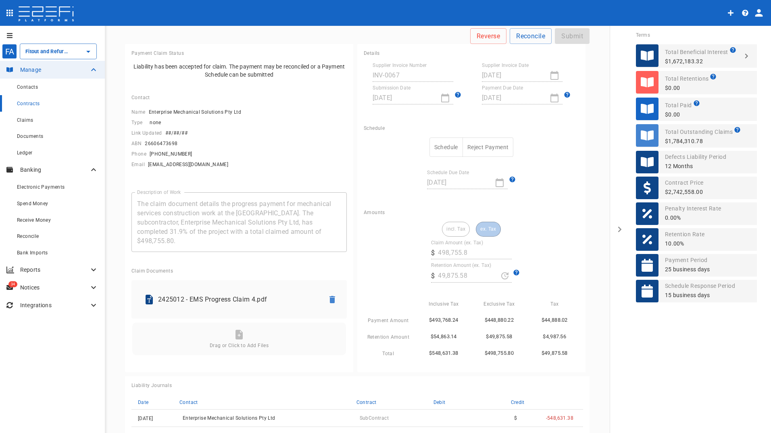
click at [440, 146] on button "Schedule" at bounding box center [445, 147] width 33 height 20
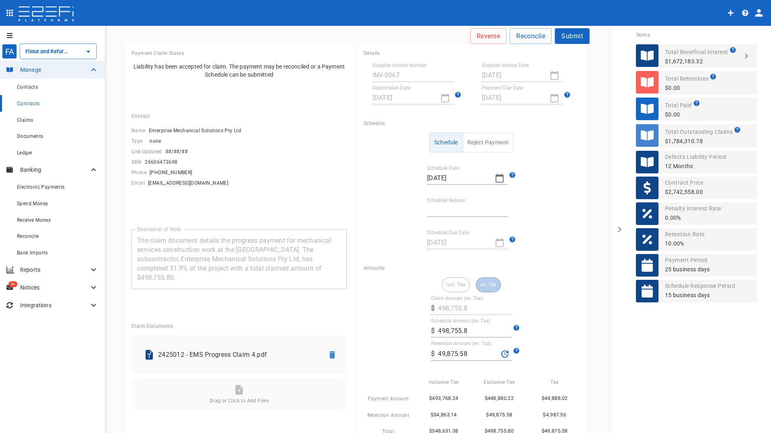
drag, startPoint x: 448, startPoint y: 207, endPoint x: 449, endPoint y: 213, distance: 6.1
click at [447, 208] on input "Schedule Reason" at bounding box center [467, 210] width 81 height 13
type input "retention held & contract payment date"
click at [470, 329] on input "498,755.8" at bounding box center [475, 330] width 74 height 13
drag, startPoint x: 469, startPoint y: 333, endPoint x: 426, endPoint y: 331, distance: 43.1
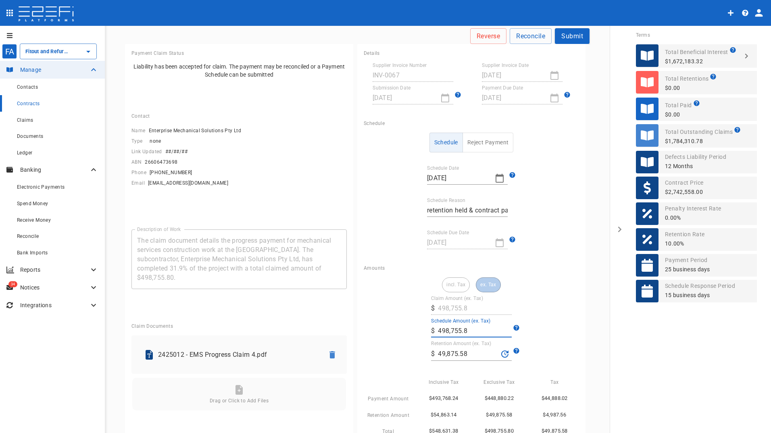
click at [426, 331] on div "incl. Tax ex. Tax Claim Amount (ex. Tax) ​ $ 498,755.8 Schedule Amount (ex. Tax…" at bounding box center [471, 356] width 215 height 159
type input "493,505.8"
click at [477, 351] on input "49,875.58" at bounding box center [468, 353] width 60 height 13
click at [483, 331] on input "493,505.8" at bounding box center [475, 330] width 74 height 13
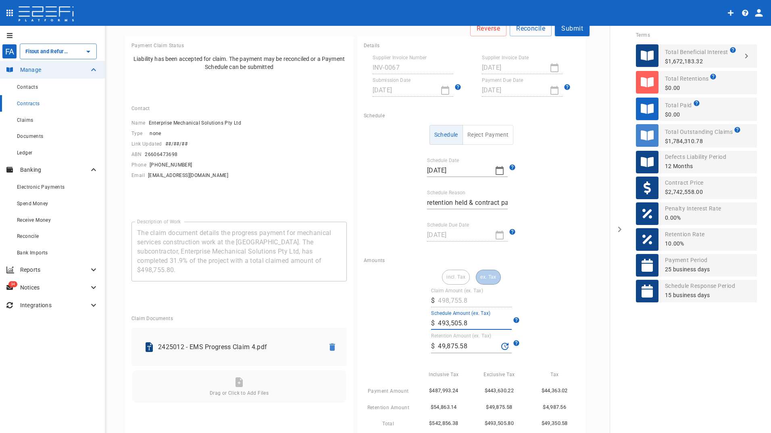
scroll to position [0, 0]
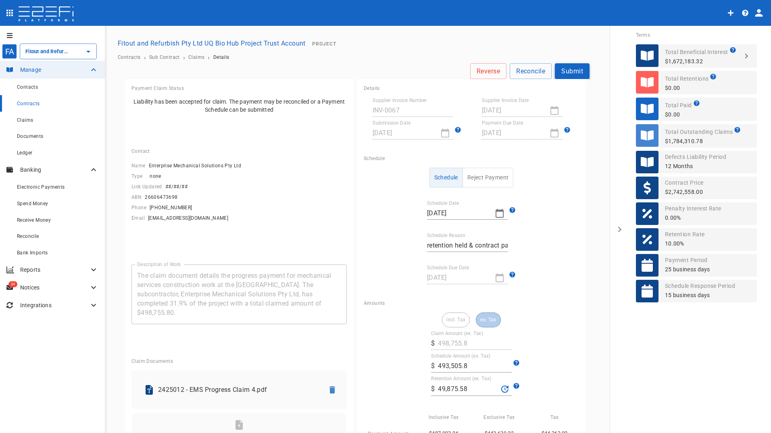
click at [570, 71] on button "Submit" at bounding box center [572, 71] width 35 height 16
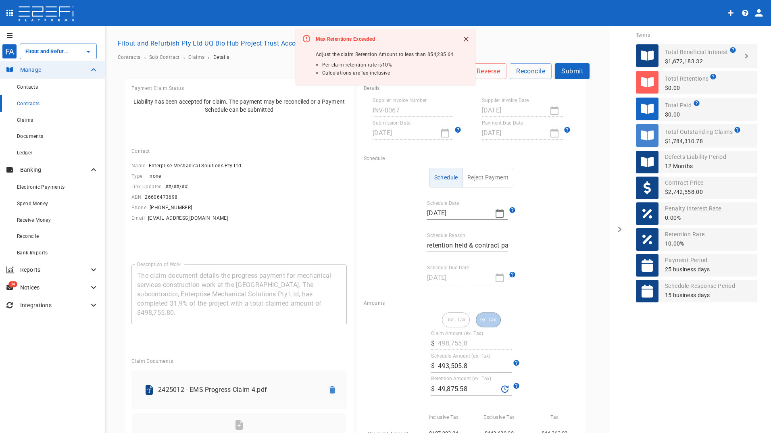
click at [547, 344] on div "incl. Tax ex. Tax Claim Amount (ex. Tax) ​ $ 498,755.8 Schedule Amount (ex. Tax…" at bounding box center [471, 391] width 215 height 159
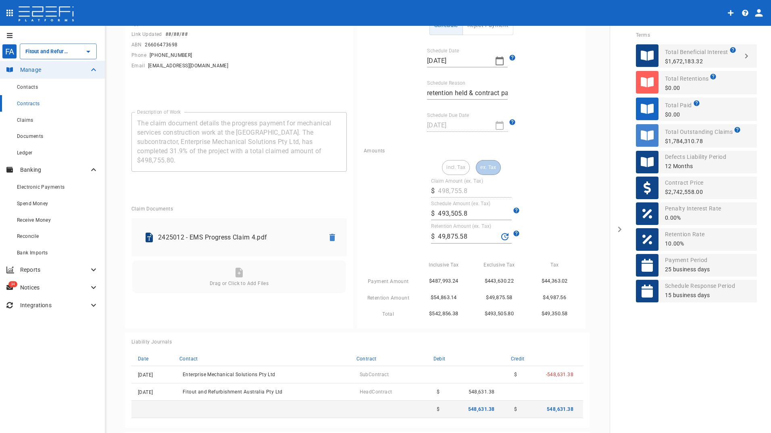
scroll to position [161, 0]
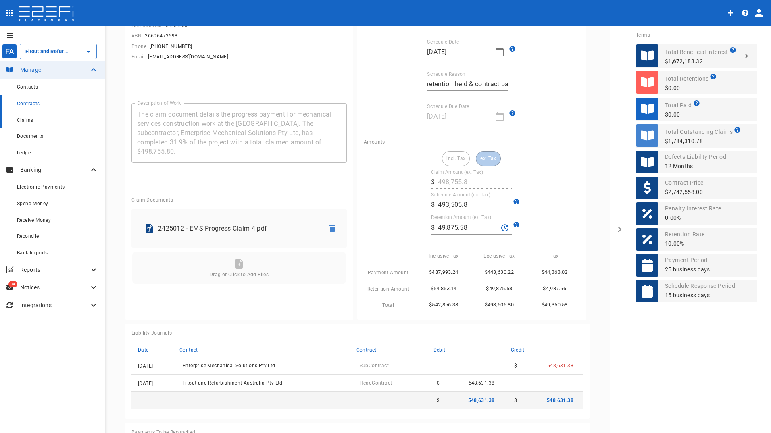
click at [20, 117] on span "Claims" at bounding box center [25, 120] width 16 height 6
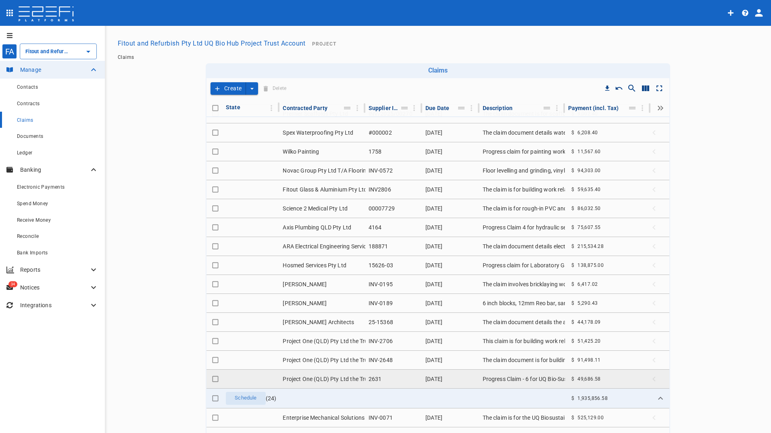
scroll to position [121, 0]
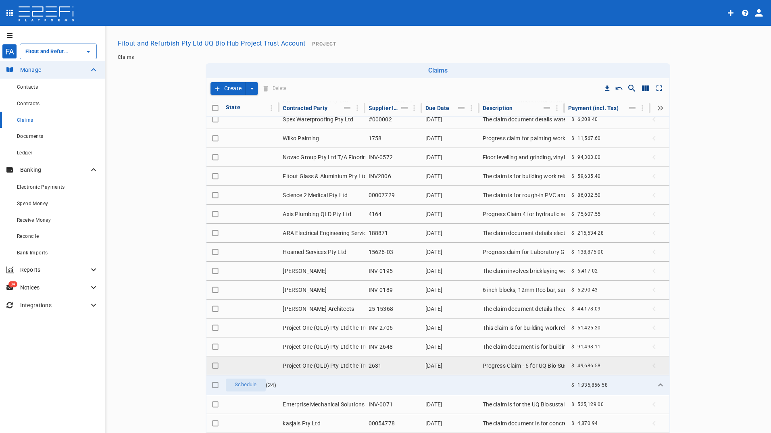
click at [323, 366] on td "Project One (QLD) Pty Ltd the Trustee for JAD Trust" at bounding box center [321, 365] width 85 height 19
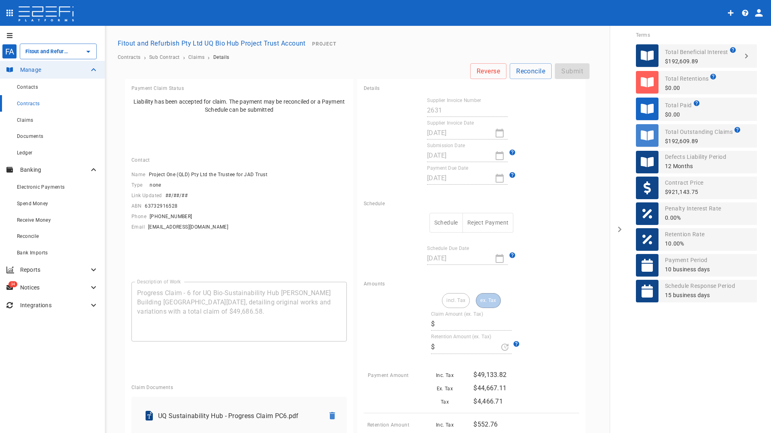
type input "45,169.62"
type input "502.51"
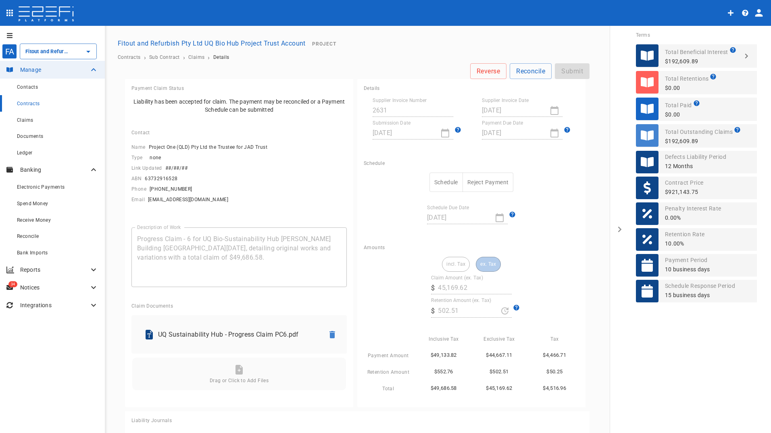
click at [438, 182] on button "Schedule" at bounding box center [445, 183] width 33 height 20
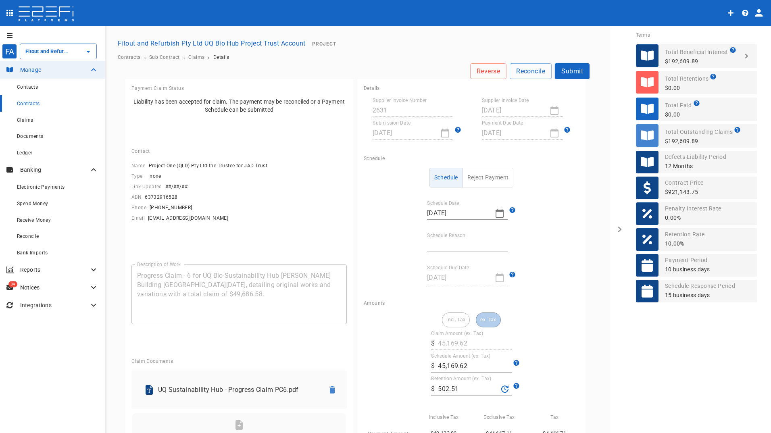
click at [461, 243] on input "Schedule Reason" at bounding box center [467, 245] width 81 height 13
type input "Payment date"
click at [564, 69] on button "Submit" at bounding box center [572, 71] width 35 height 16
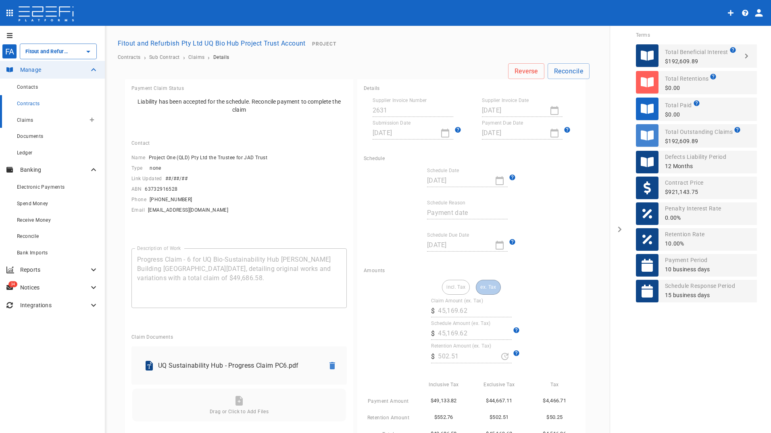
click at [24, 121] on span "Claims" at bounding box center [25, 120] width 16 height 6
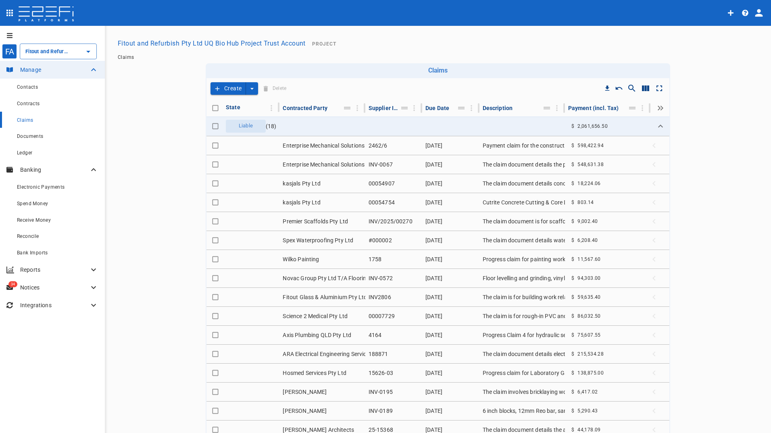
click at [227, 88] on button "Create" at bounding box center [227, 88] width 35 height 12
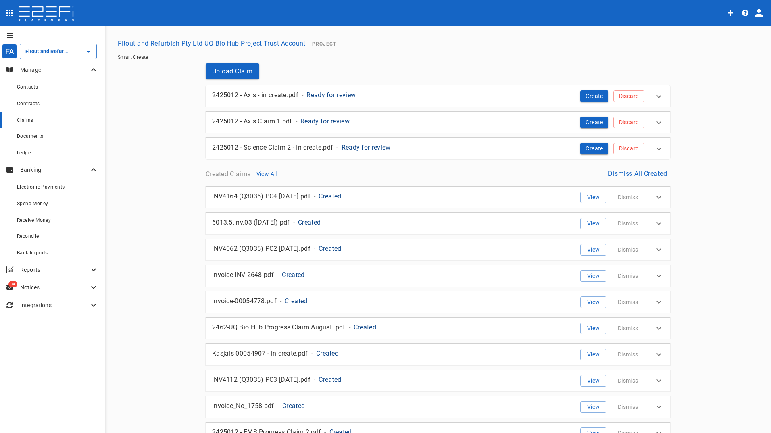
click at [26, 120] on span "Claims" at bounding box center [25, 120] width 16 height 6
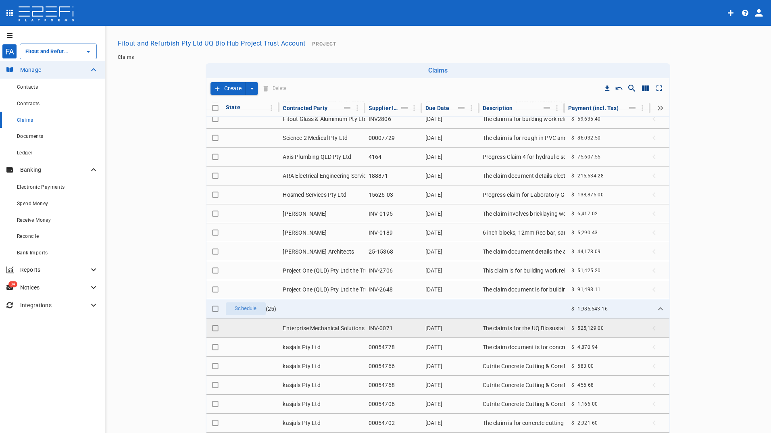
scroll to position [202, 0]
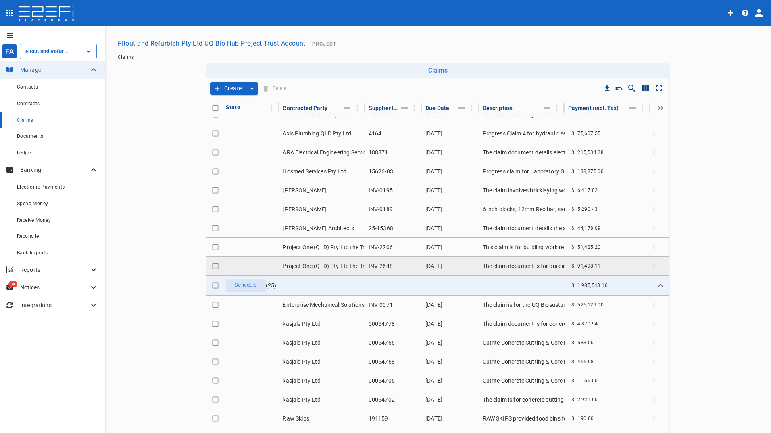
click at [446, 266] on td "[DATE]" at bounding box center [450, 266] width 57 height 19
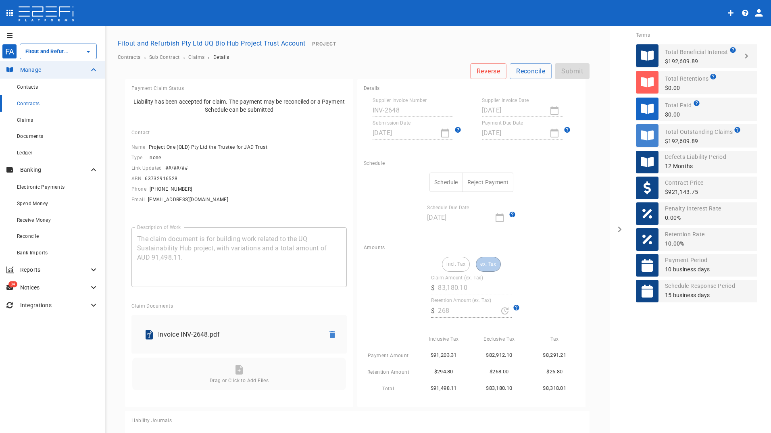
click at [441, 182] on button "Schedule" at bounding box center [445, 183] width 33 height 20
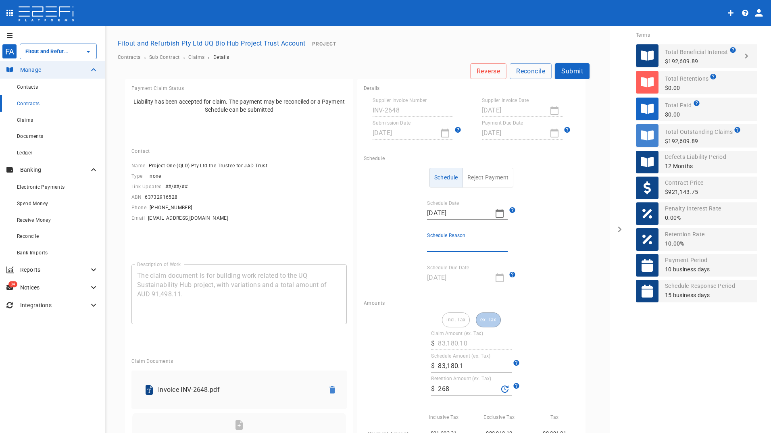
click at [453, 248] on input "Schedule Reason" at bounding box center [467, 245] width 81 height 13
type input "Payment date"
click at [572, 73] on button "Submit" at bounding box center [572, 71] width 35 height 16
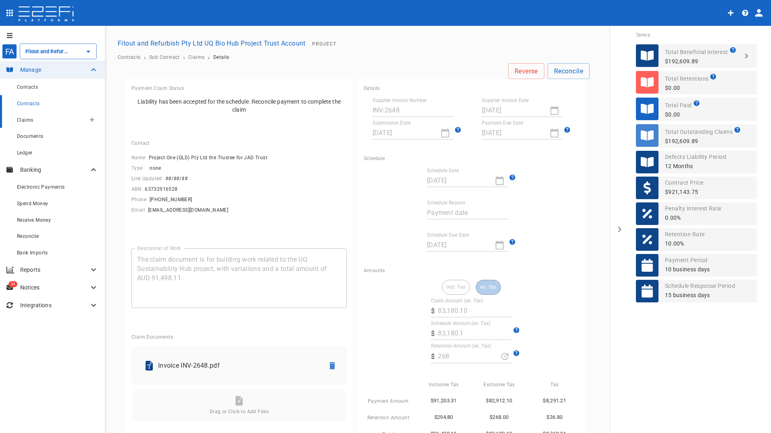
click at [23, 121] on span "Claims" at bounding box center [25, 120] width 16 height 6
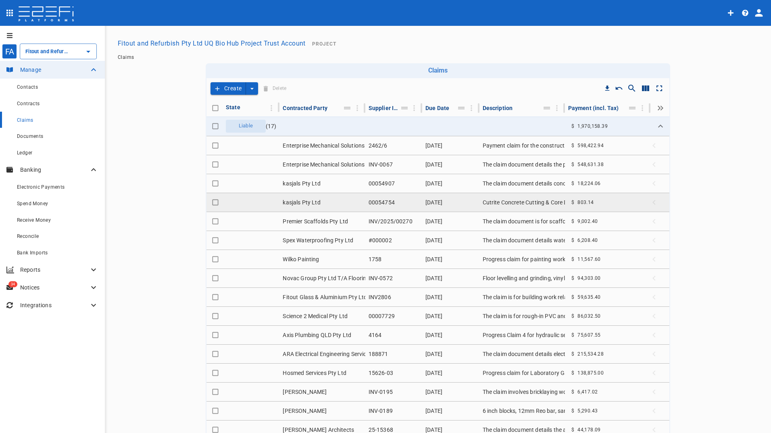
click at [571, 203] on span "$" at bounding box center [572, 203] width 3 height 6
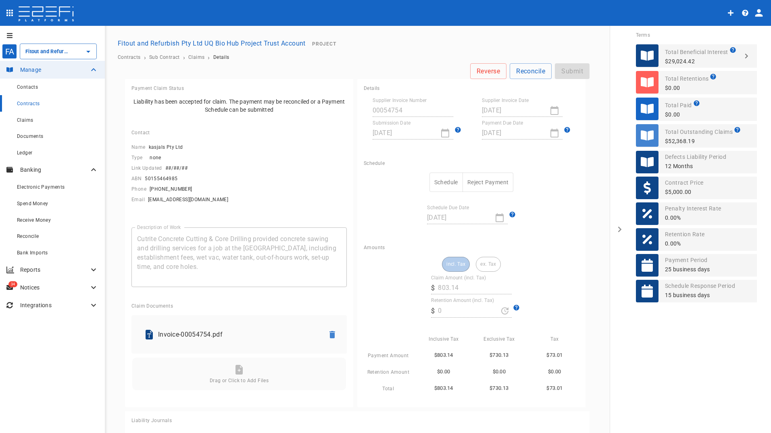
click at [438, 178] on button "Schedule" at bounding box center [445, 183] width 33 height 20
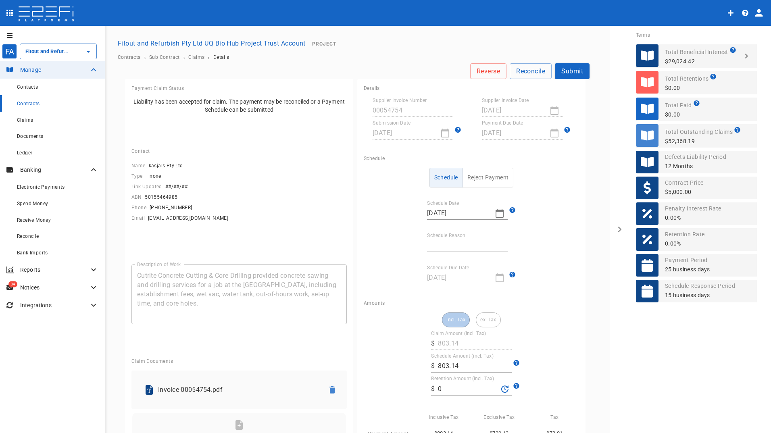
click at [458, 365] on input "803.14" at bounding box center [475, 366] width 74 height 13
type input "803.15"
click at [391, 379] on div "incl. Tax ex. Tax Claim Amount (incl. Tax) ​ $ 803.14 Schedule Amount (incl. Ta…" at bounding box center [471, 391] width 215 height 159
click at [450, 240] on input "Schedule Reason" at bounding box center [467, 245] width 81 height 13
type input "payment amount change"
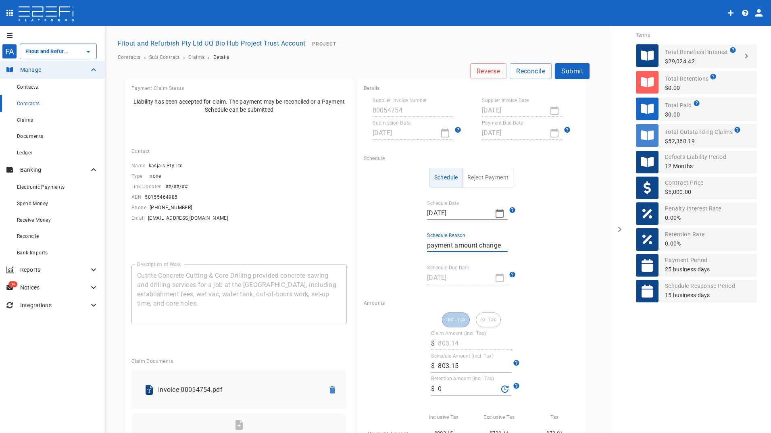
click at [518, 286] on div "Schedule Reject Payment Schedule Date [DATE] Schedule Reason payment amount cha…" at bounding box center [471, 231] width 215 height 126
click at [568, 71] on button "Submit" at bounding box center [572, 71] width 35 height 16
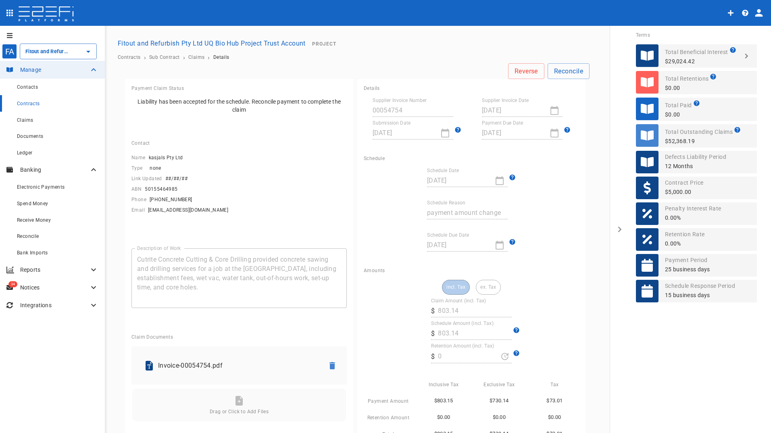
type input "803.15"
click at [32, 121] on span "Claims" at bounding box center [25, 120] width 16 height 6
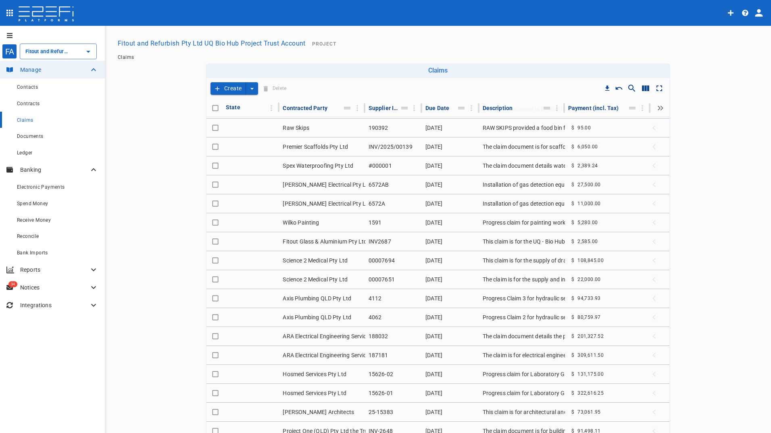
scroll to position [524, 0]
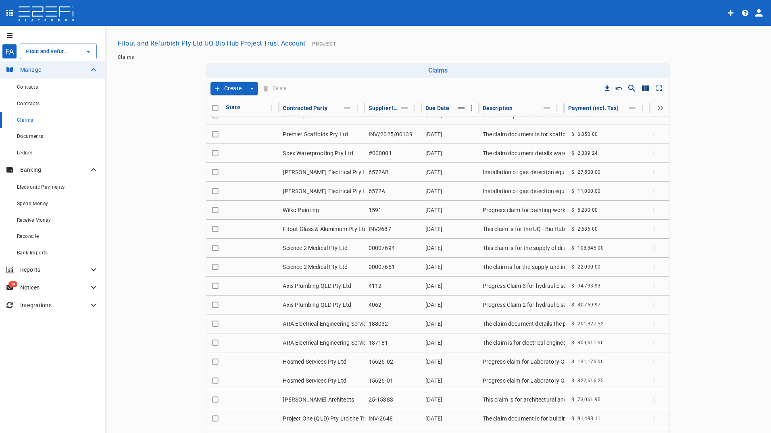
click at [458, 108] on icon "Move" at bounding box center [461, 108] width 6 height 2
click at [467, 112] on icon "Column Actions" at bounding box center [471, 108] width 9 height 9
click at [480, 137] on div "Filter by Due Date" at bounding box center [493, 137] width 59 height 8
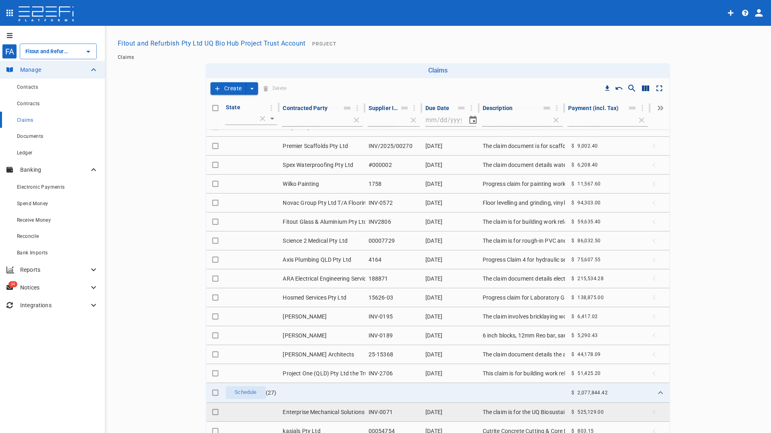
scroll to position [0, 0]
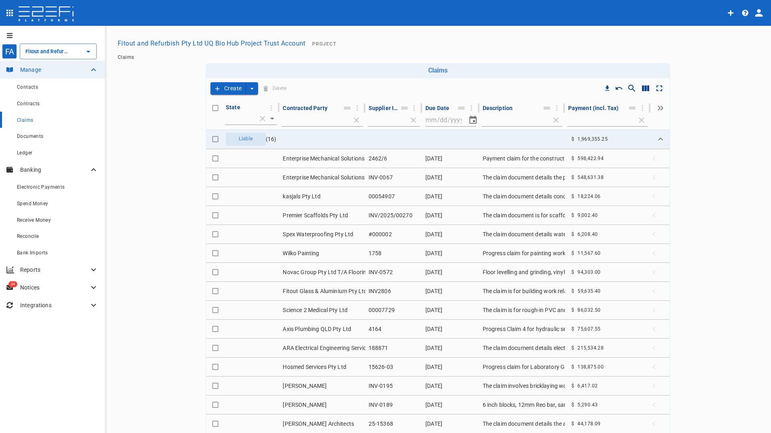
click at [469, 117] on icon "Choose date" at bounding box center [472, 120] width 7 height 8
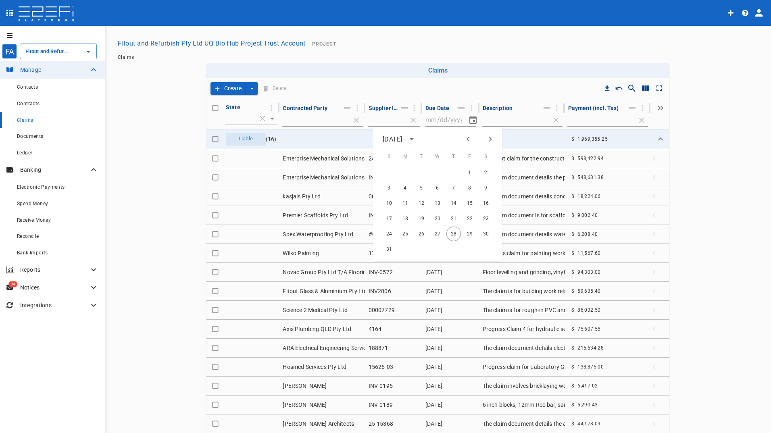
click at [469, 117] on icon "Choose date" at bounding box center [472, 120] width 7 height 8
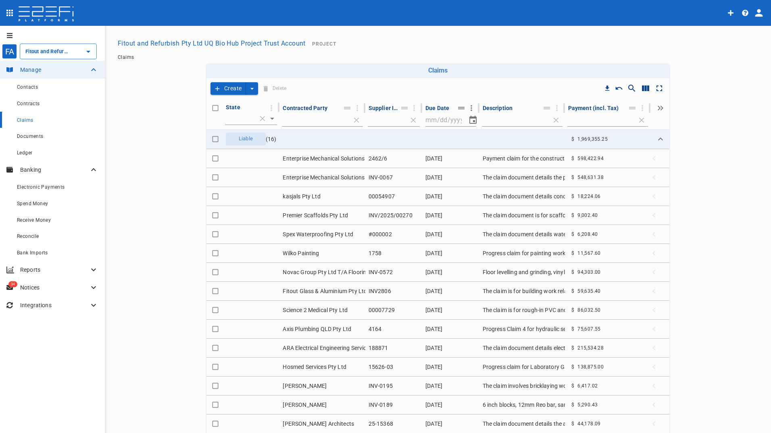
click at [467, 110] on icon "Column Actions" at bounding box center [471, 108] width 9 height 9
click at [478, 151] on div at bounding box center [471, 150] width 15 height 8
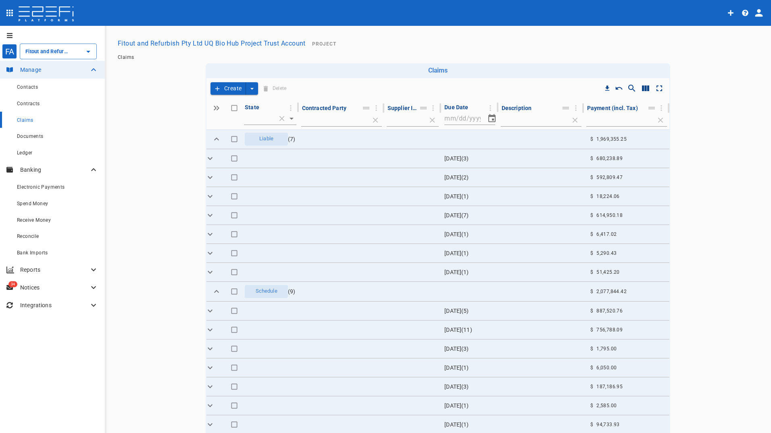
click at [487, 118] on icon "Choose date" at bounding box center [492, 119] width 10 height 10
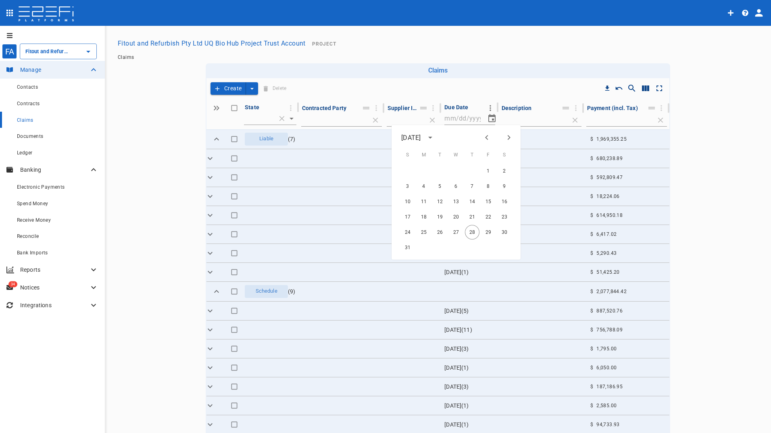
click at [486, 106] on icon "Column Actions" at bounding box center [490, 108] width 9 height 9
click at [510, 123] on ul "Clear filter Filter by Due Date Ungroup by Due Date Reset column size Hide Due …" at bounding box center [518, 156] width 83 height 84
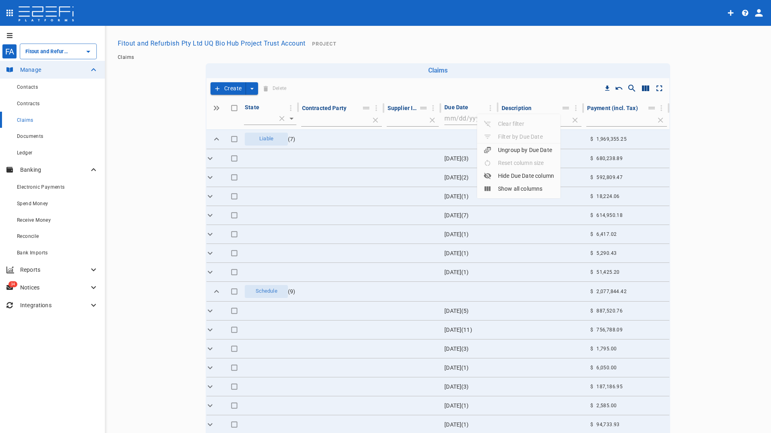
drag, startPoint x: 398, startPoint y: 149, endPoint x: 464, endPoint y: 125, distance: 70.5
click at [399, 149] on div at bounding box center [385, 216] width 771 height 433
click at [488, 116] on icon "Choose date" at bounding box center [491, 118] width 7 height 8
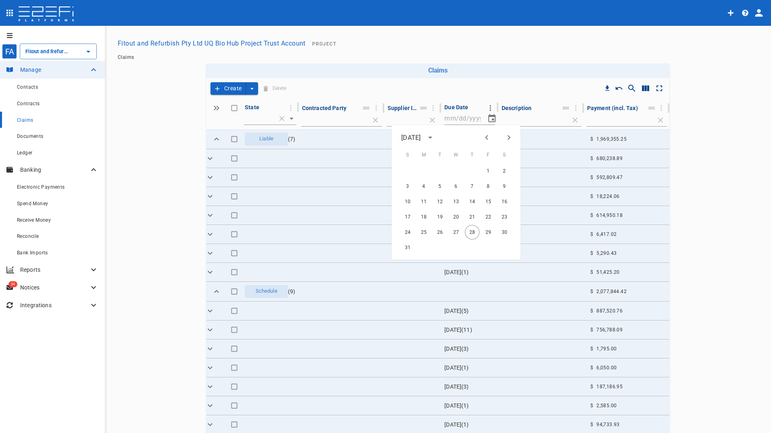
click at [486, 108] on icon "Column Actions" at bounding box center [490, 108] width 9 height 9
click at [510, 153] on div "Ungroup by Due Date" at bounding box center [517, 150] width 69 height 8
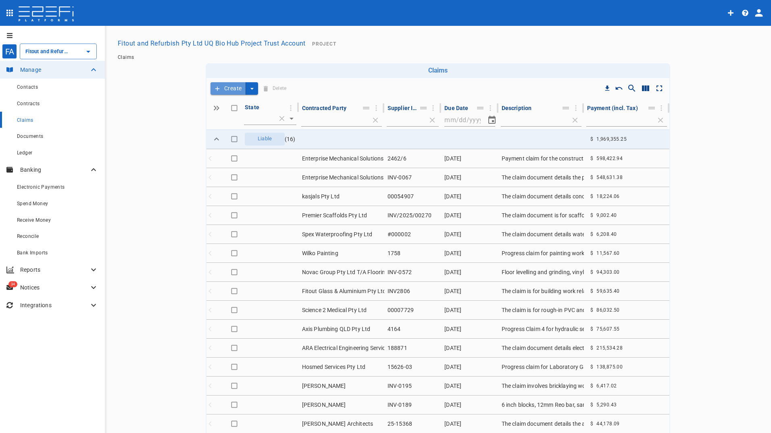
click at [230, 85] on button "Create" at bounding box center [227, 88] width 35 height 12
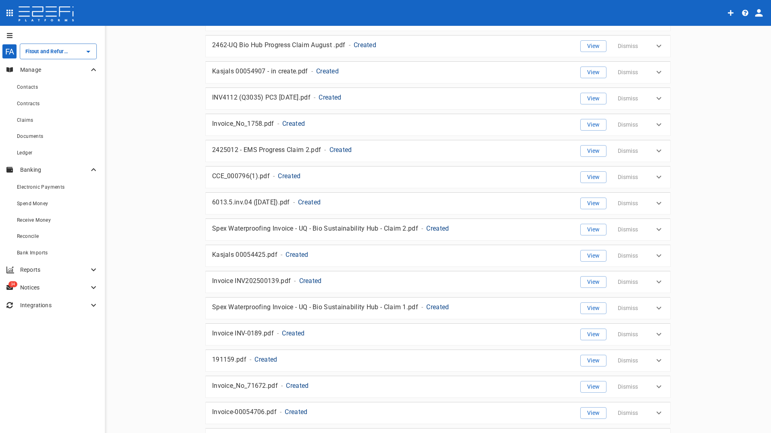
scroll to position [322, 0]
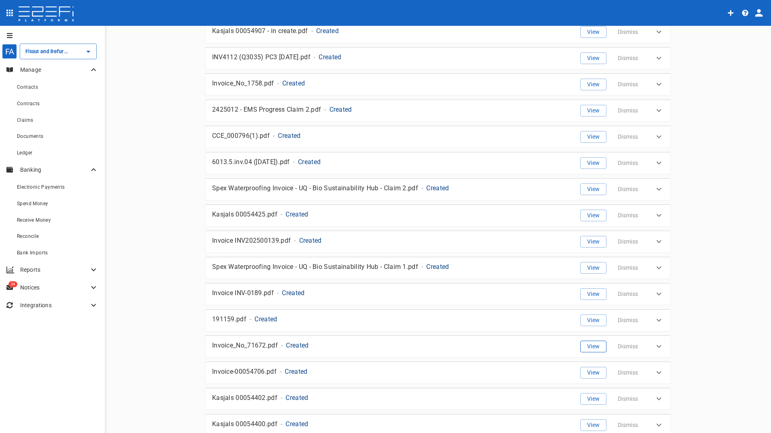
click at [589, 347] on button "View" at bounding box center [593, 347] width 26 height 12
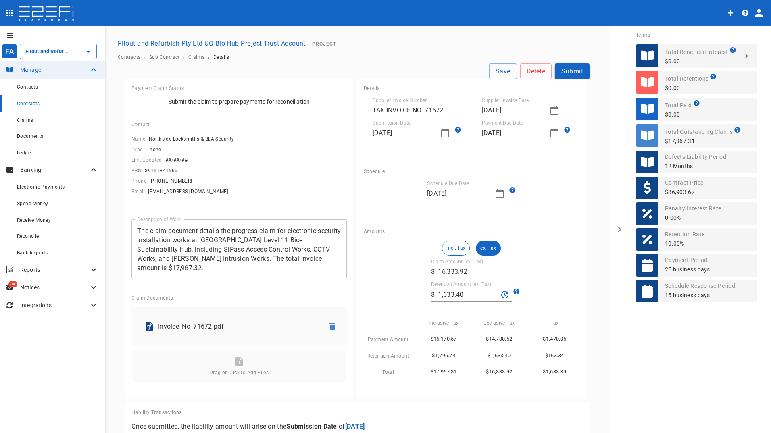
click at [570, 67] on button "Submit" at bounding box center [572, 71] width 35 height 16
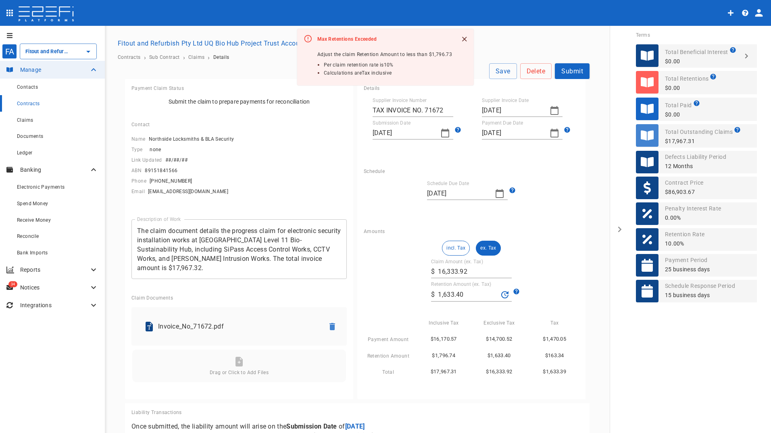
click at [449, 244] on button "incl. Tax" at bounding box center [456, 248] width 28 height 15
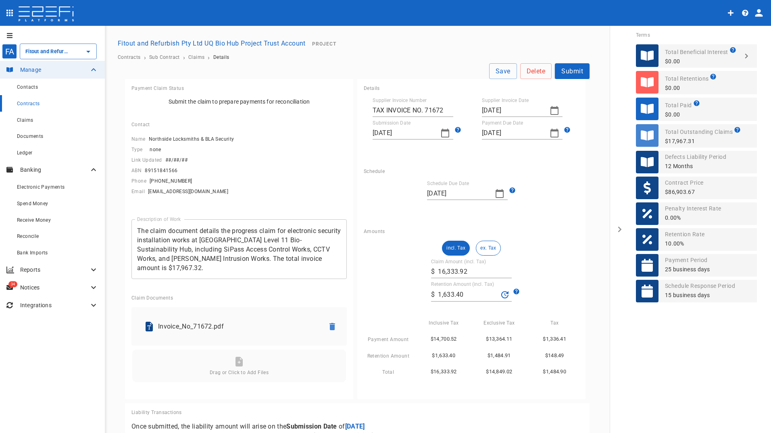
click at [470, 272] on input "16,333.92" at bounding box center [475, 271] width 74 height 13
drag, startPoint x: 471, startPoint y: 272, endPoint x: 420, endPoint y: 274, distance: 50.8
click at [421, 274] on div "incl. Tax ex. Tax Claim Amount (incl. Tax) ​ $ 16,333.92 Retention Amount (incl…" at bounding box center [471, 309] width 215 height 136
type input "17,967.32"
click at [467, 297] on input "1,633.40" at bounding box center [468, 294] width 60 height 13
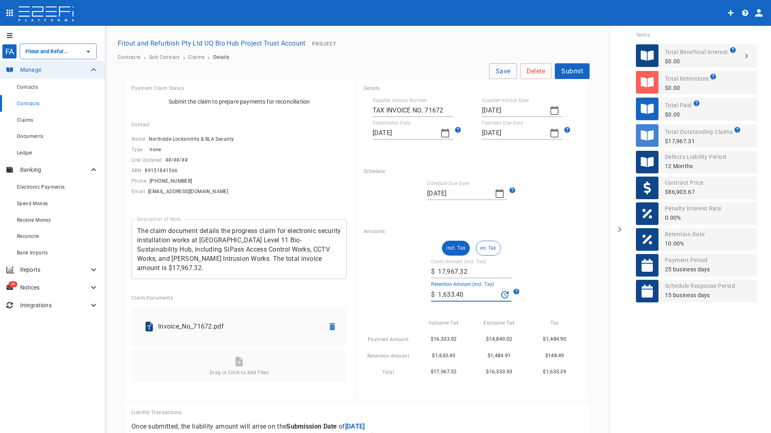
drag, startPoint x: 467, startPoint y: 295, endPoint x: 430, endPoint y: 294, distance: 37.5
click at [431, 294] on div "​ $ 1,633.40" at bounding box center [471, 295] width 81 height 14
click at [501, 295] on icon "Recalculate Retention Amount" at bounding box center [504, 294] width 7 height 7
type input "1,796.73"
click at [463, 272] on input "17,967.32" at bounding box center [475, 271] width 74 height 13
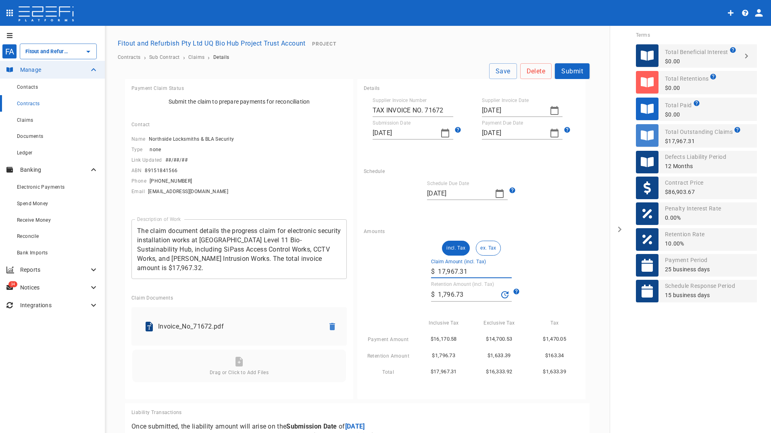
type input "17,967.31"
click at [468, 354] on div "$1,633.39" at bounding box center [496, 352] width 56 height 17
click at [570, 72] on button "Submit" at bounding box center [572, 71] width 35 height 16
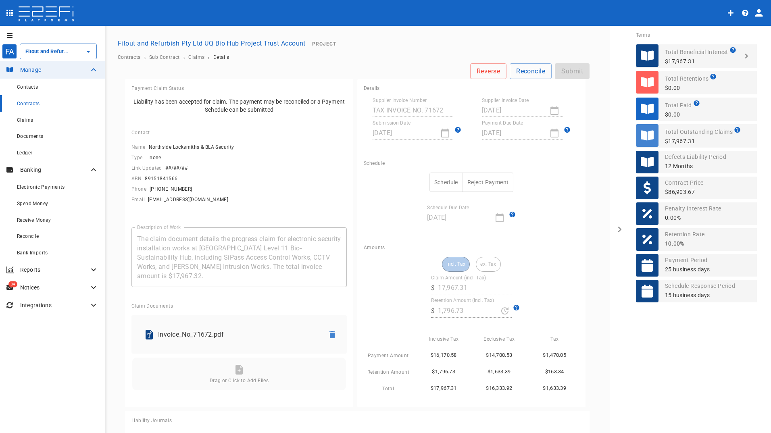
click at [438, 183] on button "Schedule" at bounding box center [445, 183] width 33 height 20
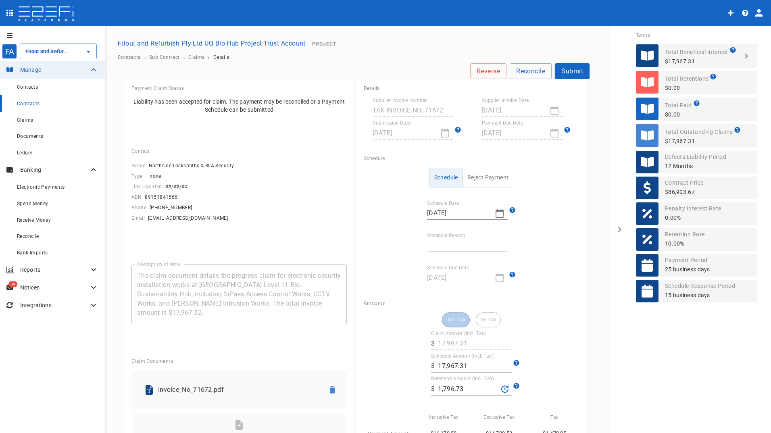
drag, startPoint x: 441, startPoint y: 245, endPoint x: 443, endPoint y: 248, distance: 4.3
click at [441, 245] on input "Schedule Reason" at bounding box center [467, 245] width 81 height 13
type input "Retention retained"
click at [570, 71] on button "Submit" at bounding box center [572, 71] width 35 height 16
click at [439, 178] on button "Schedule" at bounding box center [445, 178] width 33 height 20
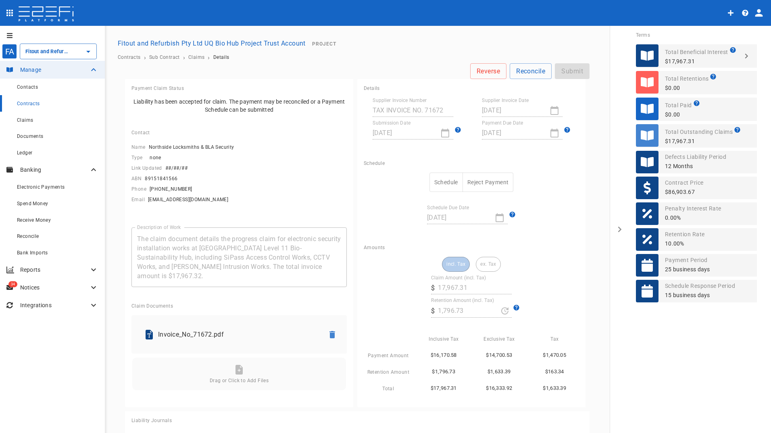
click at [439, 178] on button "Schedule" at bounding box center [445, 183] width 33 height 20
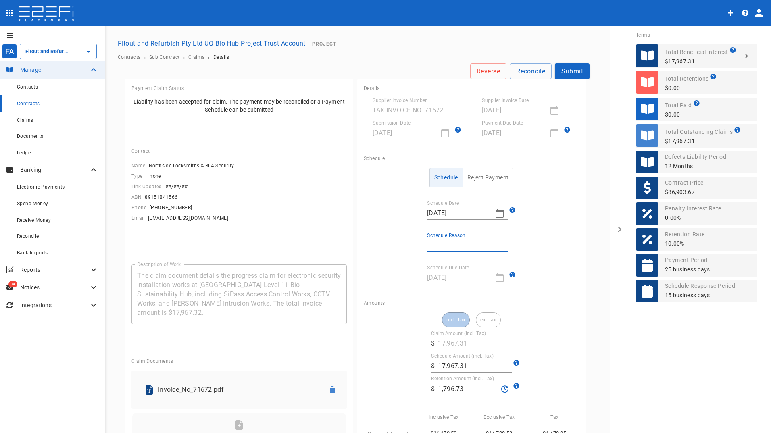
click at [447, 243] on input "Schedule Reason" at bounding box center [467, 245] width 81 height 13
type input "Retention retained"
click at [570, 74] on button "Submit" at bounding box center [572, 71] width 35 height 16
click at [440, 134] on div "[DATE]" at bounding box center [412, 133] width 81 height 13
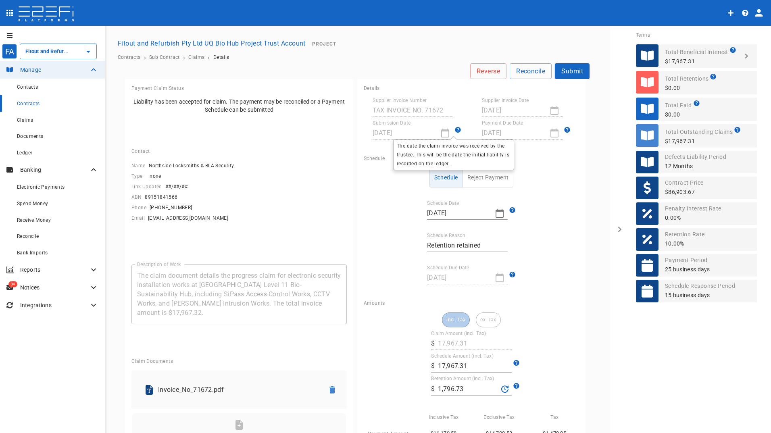
click at [455, 129] on icon at bounding box center [458, 130] width 6 height 6
drag, startPoint x: 378, startPoint y: 237, endPoint x: 389, endPoint y: 233, distance: 11.2
click at [379, 237] on div "Schedule Reject Payment Schedule Date [DATE] Schedule Reason Retention retained…" at bounding box center [471, 226] width 215 height 116
click at [496, 277] on div "[DATE]" at bounding box center [467, 277] width 81 height 13
click at [456, 213] on input "[DATE]" at bounding box center [457, 213] width 61 height 13
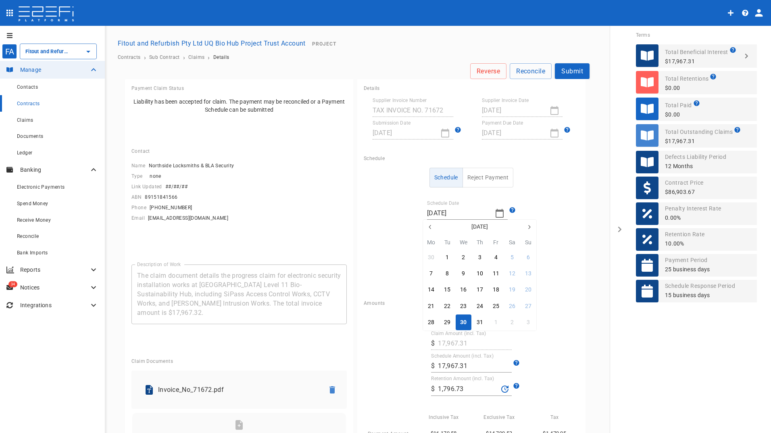
click at [531, 227] on icon "button" at bounding box center [529, 227] width 6 height 6
click at [496, 275] on div "8" at bounding box center [495, 273] width 3 height 9
click at [568, 71] on button "Submit" at bounding box center [572, 71] width 35 height 16
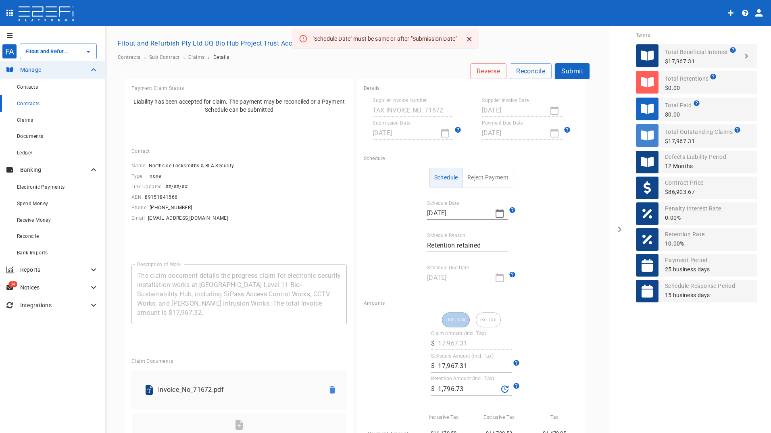
click at [499, 212] on icon "button" at bounding box center [499, 213] width 8 height 9
click at [512, 273] on div "9" at bounding box center [511, 273] width 3 height 9
type input "[DATE]"
click at [570, 67] on button "Submit" at bounding box center [572, 71] width 35 height 16
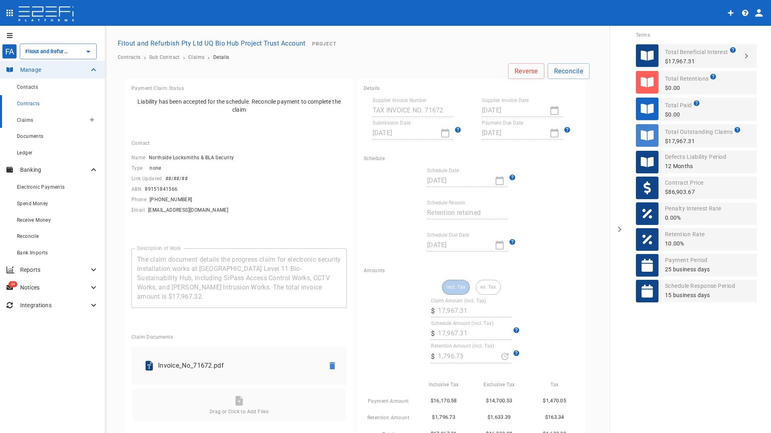
click at [29, 118] on span "Claims" at bounding box center [25, 120] width 16 height 6
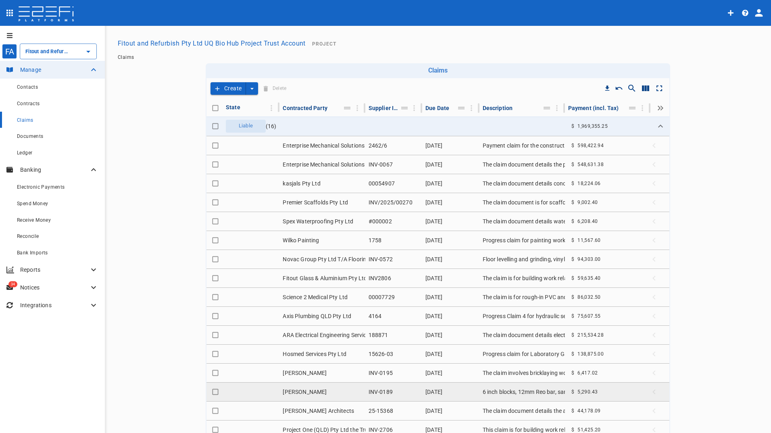
click at [383, 393] on td "INV-0189" at bounding box center [393, 392] width 57 height 19
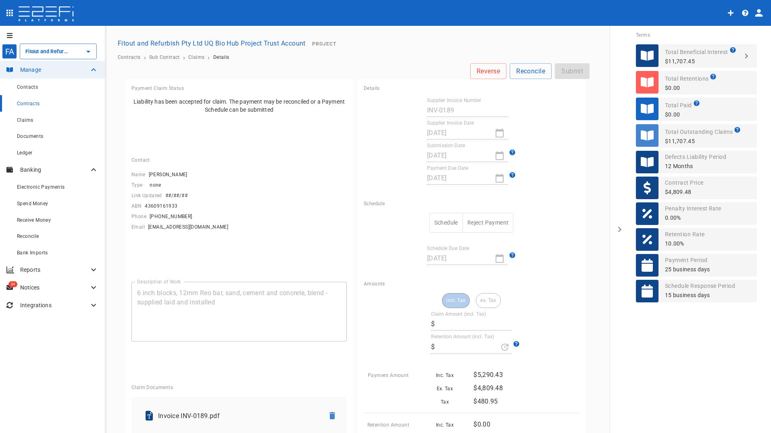
type input "5,290.43"
type input "0"
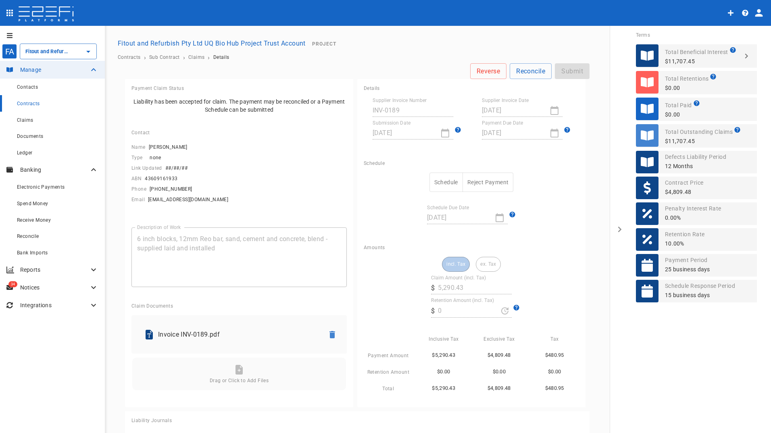
click at [443, 182] on button "Schedule" at bounding box center [445, 183] width 33 height 20
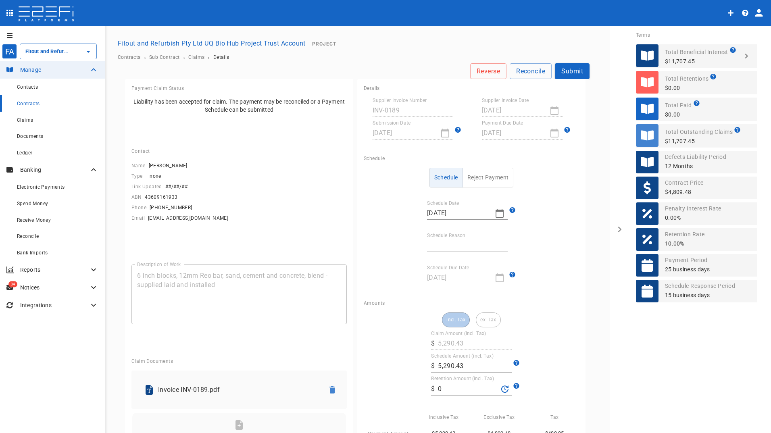
click at [498, 279] on div "[DATE]" at bounding box center [467, 277] width 81 height 13
click at [446, 240] on input "Schedule Reason" at bounding box center [467, 245] width 81 height 13
type input "Payment date"
click at [571, 68] on button "Submit" at bounding box center [572, 71] width 35 height 16
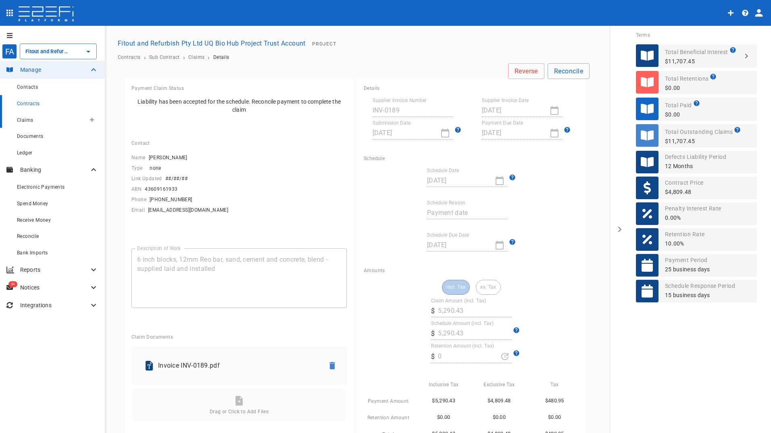
click at [32, 118] on span "Claims" at bounding box center [25, 120] width 16 height 6
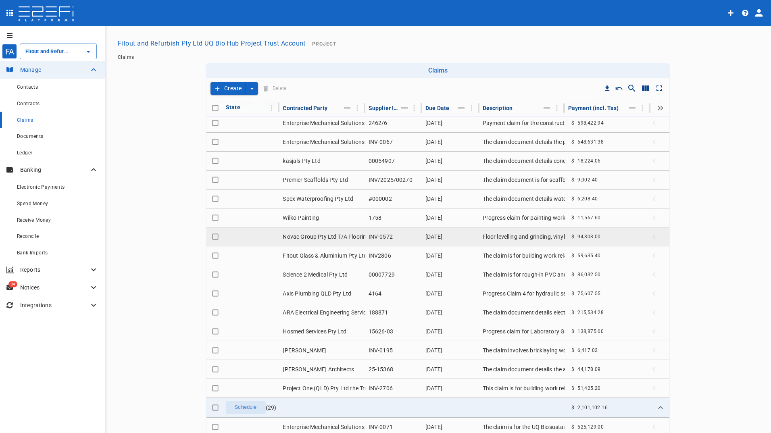
scroll to position [81, 0]
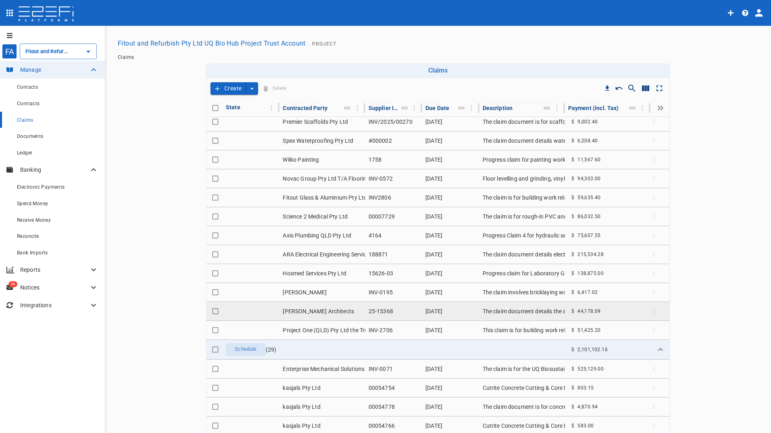
click at [311, 314] on td "[PERSON_NAME] Architects" at bounding box center [321, 311] width 85 height 19
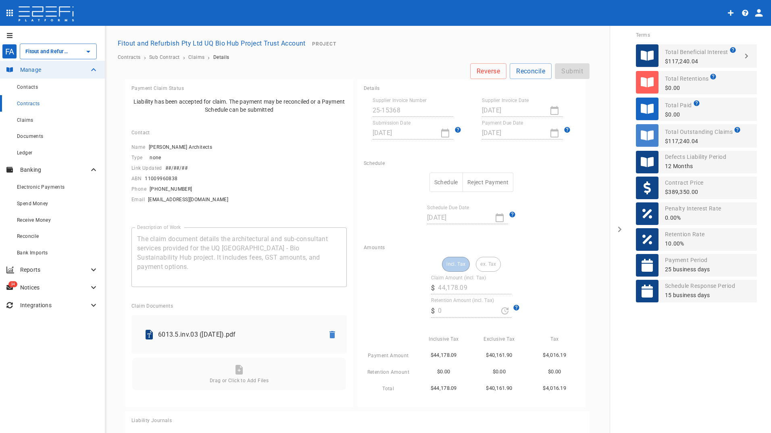
click at [437, 181] on button "Schedule" at bounding box center [445, 183] width 33 height 20
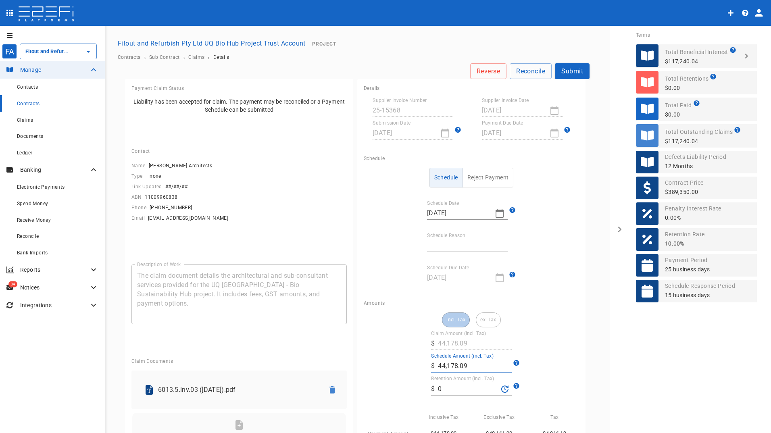
click at [467, 368] on input "44,178.09" at bounding box center [475, 366] width 74 height 13
click at [465, 366] on input "44,178.09" at bounding box center [475, 366] width 74 height 13
click at [486, 364] on input "44,178.10" at bounding box center [475, 366] width 74 height 13
type input "44,178.1"
click at [463, 245] on input "Schedule Reason" at bounding box center [467, 245] width 81 height 13
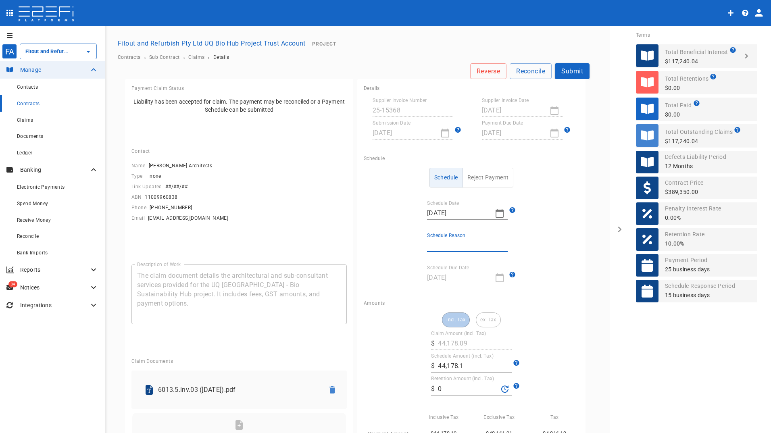
type input "payment amount change"
click at [520, 327] on div "incl. Tax ex. Tax Claim Amount (incl. Tax) ​ $ 44,178.09 Schedule Amount (incl.…" at bounding box center [471, 391] width 215 height 159
click at [571, 67] on button "Submit" at bounding box center [572, 71] width 35 height 16
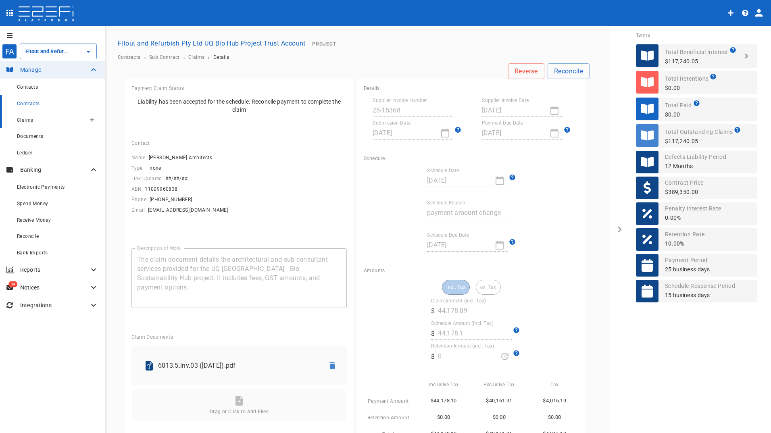
click at [30, 121] on span "Claims" at bounding box center [25, 120] width 16 height 6
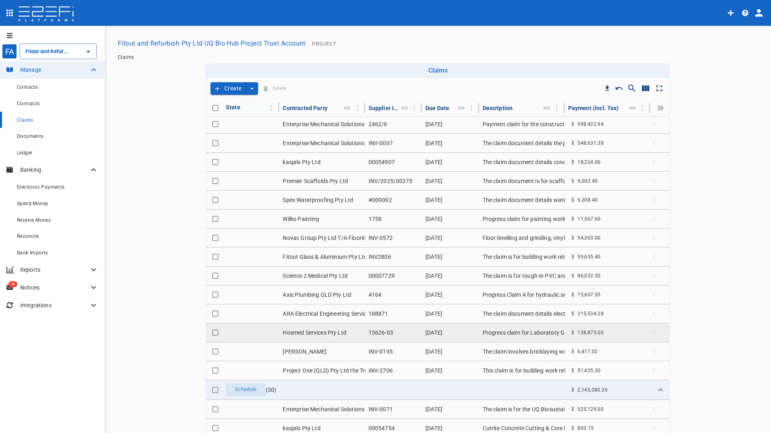
scroll to position [40, 0]
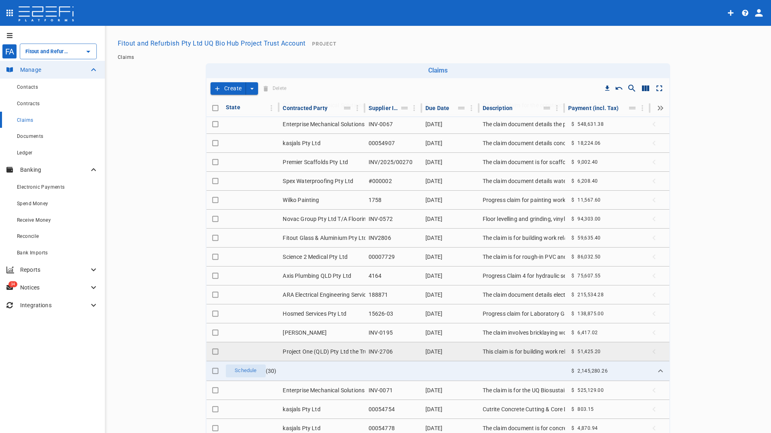
click at [330, 351] on td "Project One (QLD) Pty Ltd the Trustee for JAD Trust" at bounding box center [321, 351] width 85 height 19
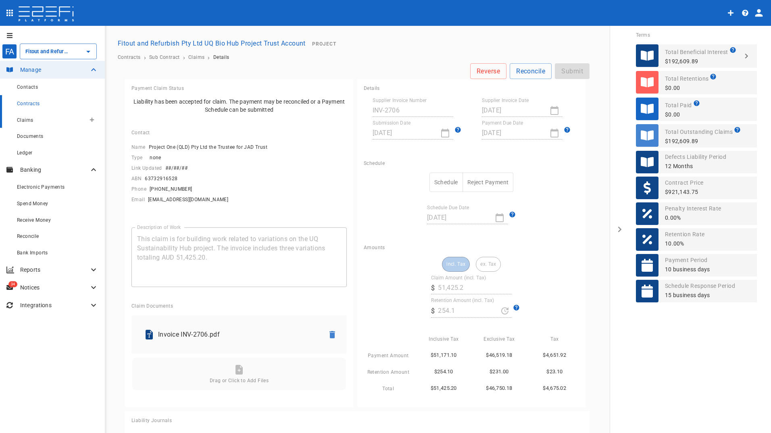
click at [22, 119] on span "Claims" at bounding box center [25, 120] width 16 height 6
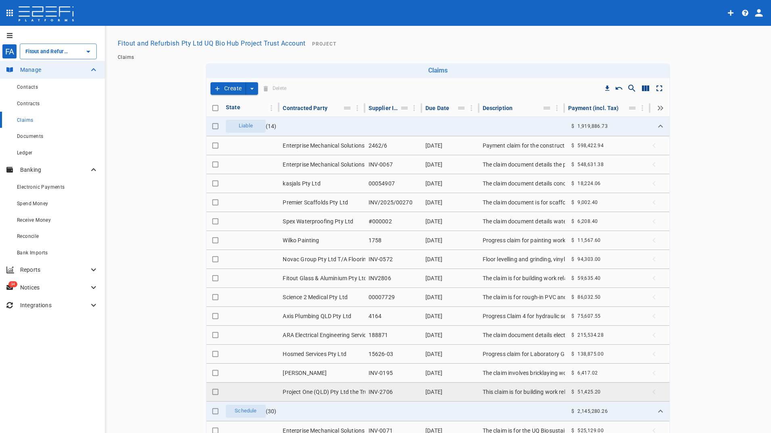
click at [324, 389] on td "Project One (QLD) Pty Ltd the Trustee for JAD Trust" at bounding box center [321, 392] width 85 height 19
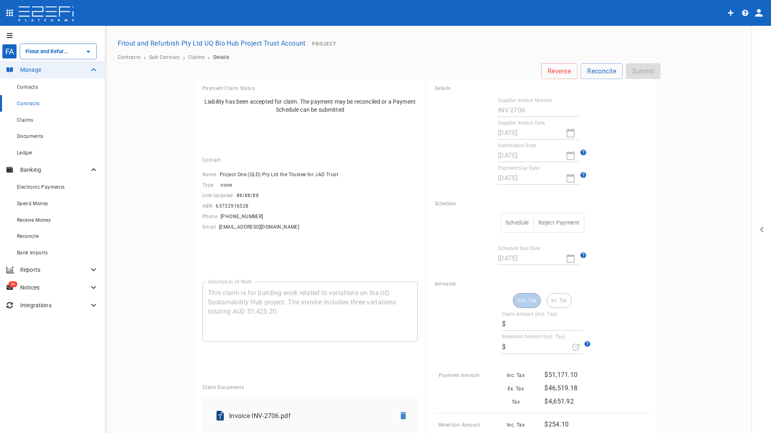
type input "51,425.2"
type input "254.1"
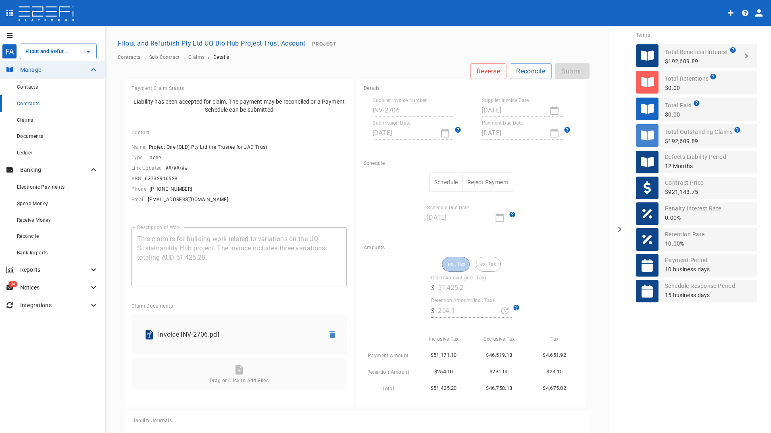
click at [441, 182] on button "Schedule" at bounding box center [445, 183] width 33 height 20
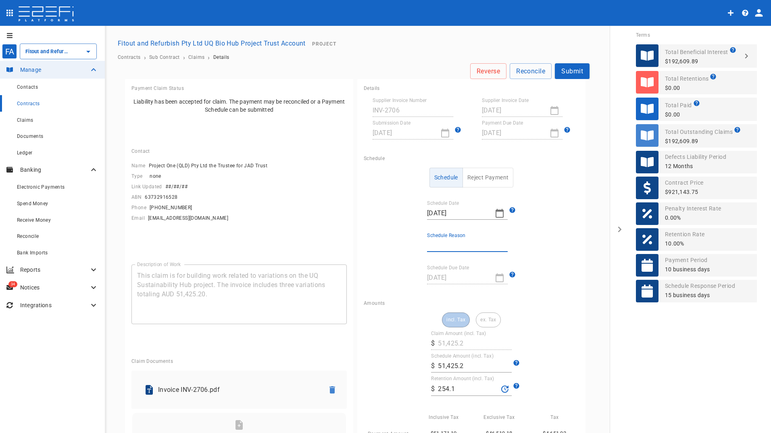
click at [448, 241] on input "Schedule Reason" at bounding box center [467, 245] width 81 height 13
type input "payment amount change"
click at [566, 64] on button "Submit" at bounding box center [572, 71] width 35 height 16
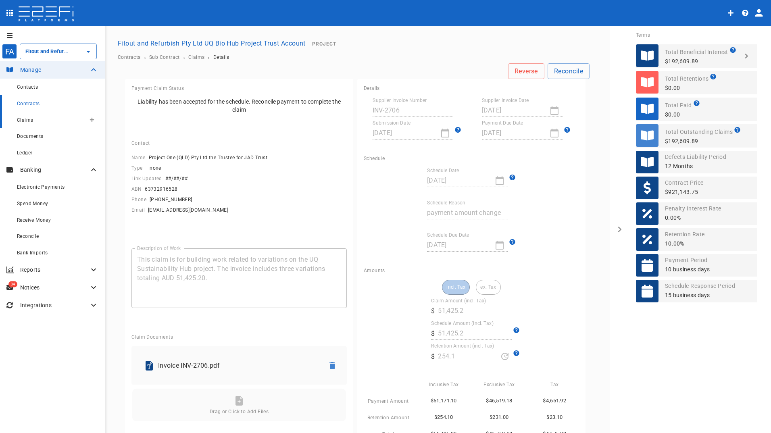
click at [23, 120] on span "Claims" at bounding box center [25, 120] width 16 height 6
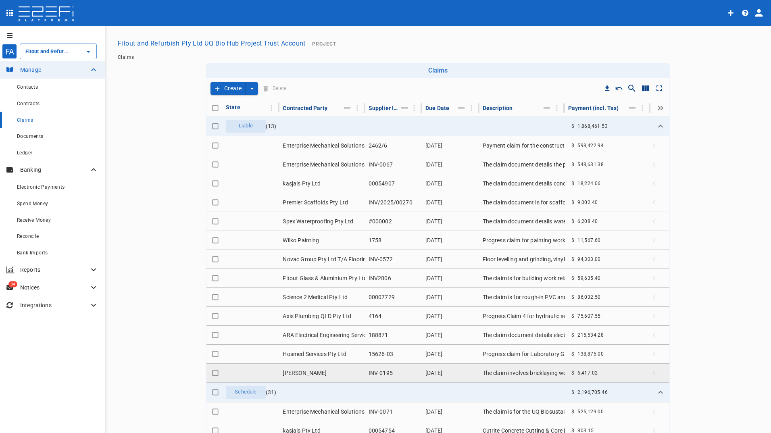
click at [450, 372] on td "[DATE]" at bounding box center [450, 373] width 57 height 19
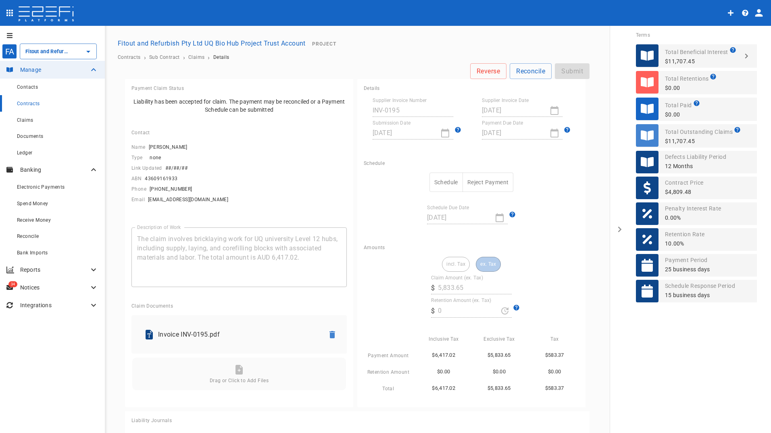
click at [437, 180] on button "Schedule" at bounding box center [445, 183] width 33 height 20
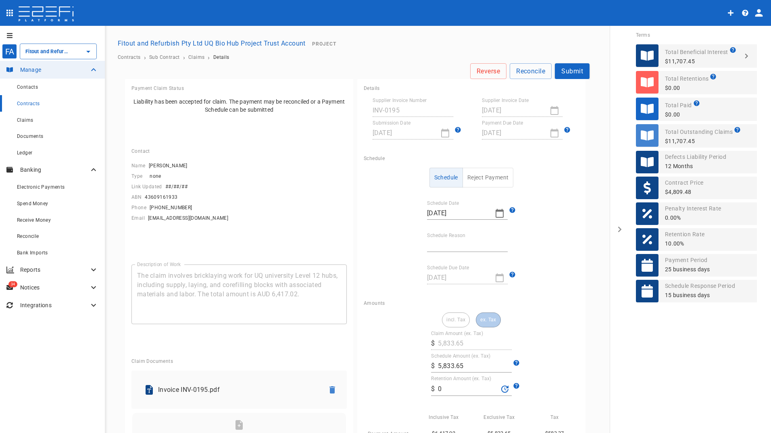
click at [435, 249] on input "Schedule Reason" at bounding box center [467, 245] width 81 height 13
type input "Payment date"
click at [568, 67] on button "Submit" at bounding box center [572, 71] width 35 height 16
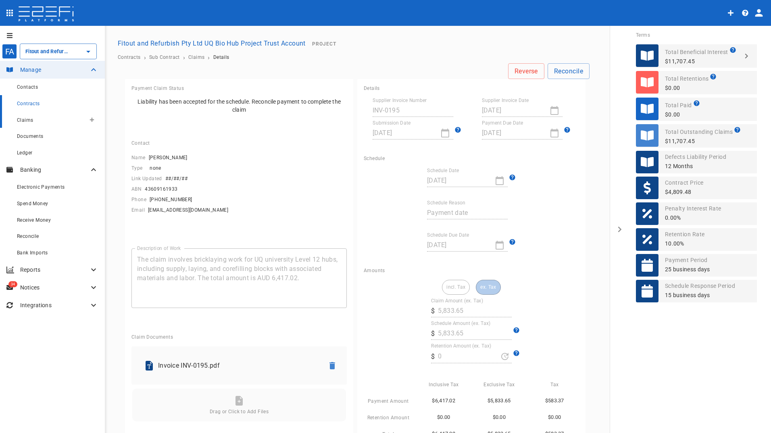
click at [22, 121] on span "Claims" at bounding box center [25, 120] width 16 height 6
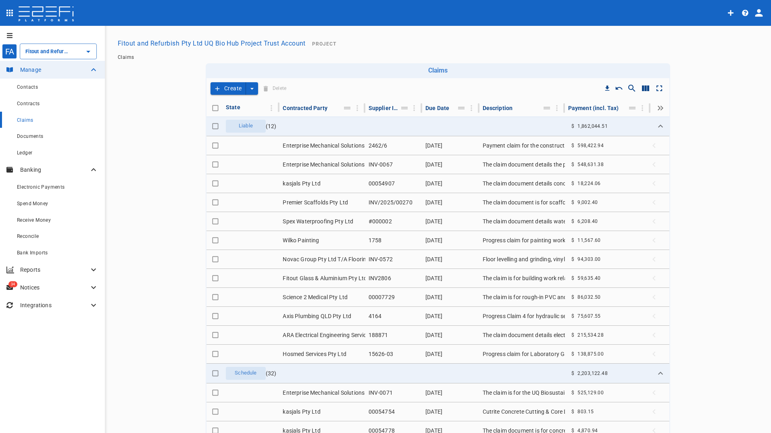
click at [244, 43] on button "Fitout and Refurbish Pty Ltd UQ Bio Hub Project Trust Account" at bounding box center [211, 43] width 194 height 16
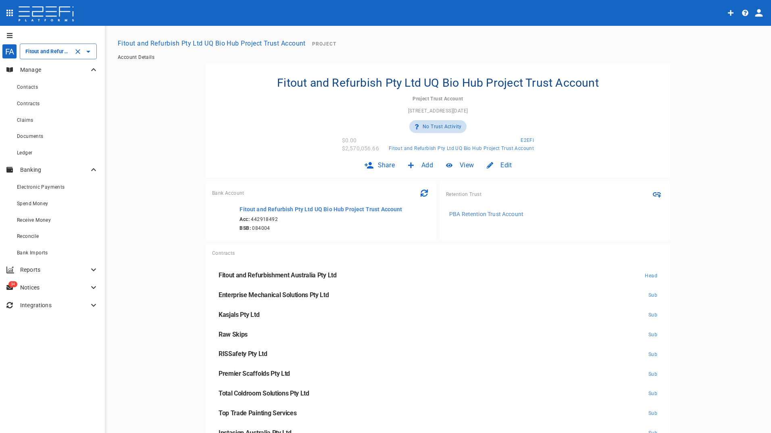
click at [52, 51] on input "Fitout and Refurbish Pty Ltd UQ Bio Hub Project Trust Account" at bounding box center [46, 51] width 47 height 8
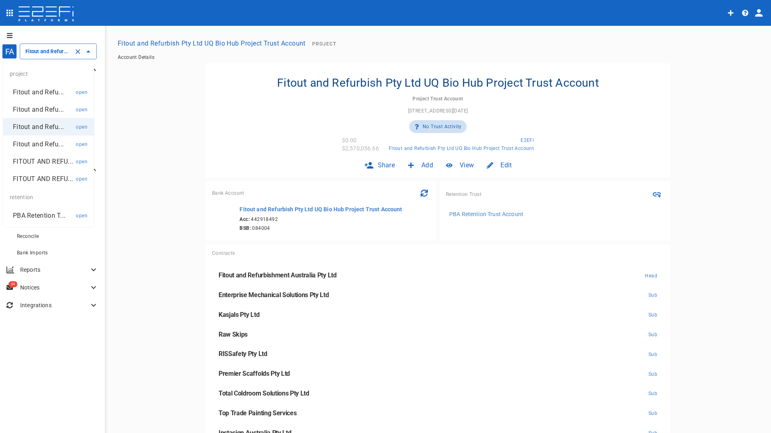
click at [32, 96] on p "Fitout and Refu..." at bounding box center [38, 91] width 51 height 9
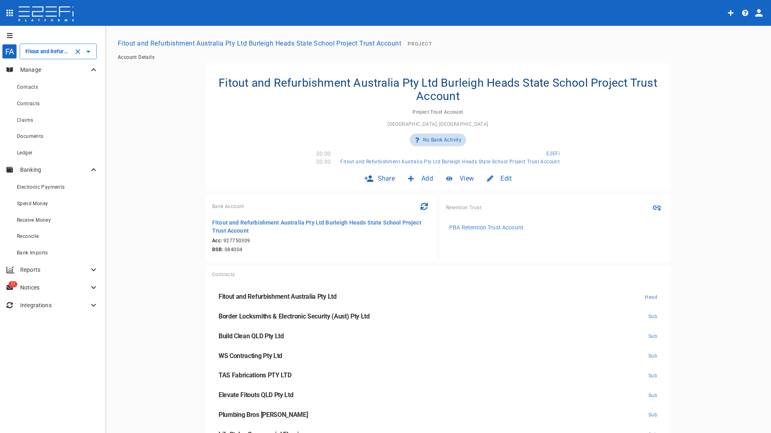
click at [40, 52] on input "Fitout and Refurbishment Australia Pty Ltd Burleigh Heads State School Project …" at bounding box center [46, 51] width 47 height 8
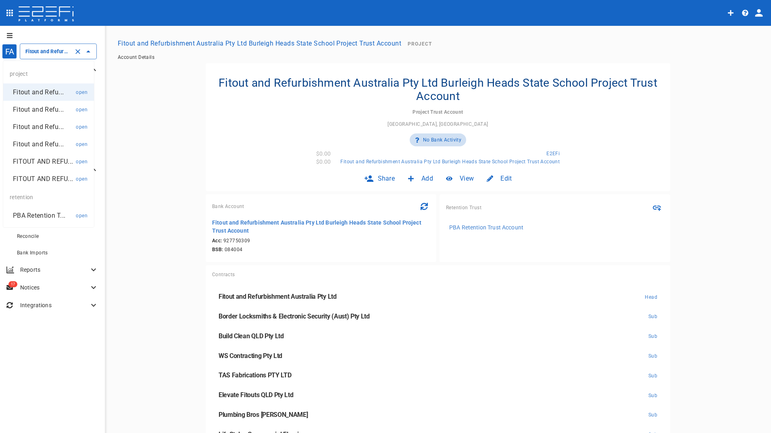
click at [40, 109] on p "Fitout and Refu..." at bounding box center [38, 109] width 51 height 9
type input "Fitout and Refurbishment Australia Pty Ltd Southport Health Precinct Project Tr…"
